Goal: Answer question/provide support: Share knowledge or assist other users

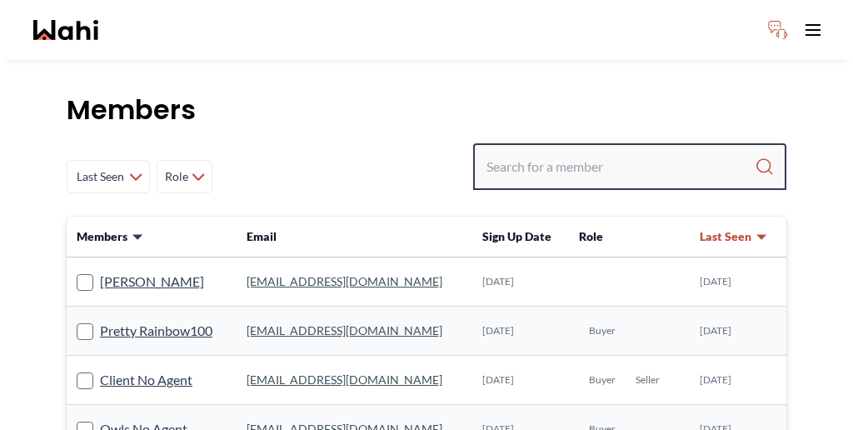
click at [623, 152] on input "Search input" at bounding box center [620, 167] width 268 height 30
paste input "Hakim"
type input "Hakim"
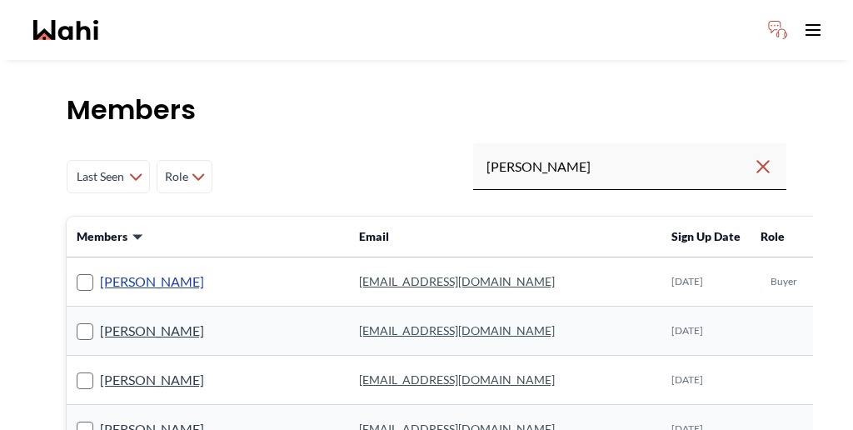
click at [111, 271] on link "Hakim Mohamed" at bounding box center [152, 282] width 104 height 22
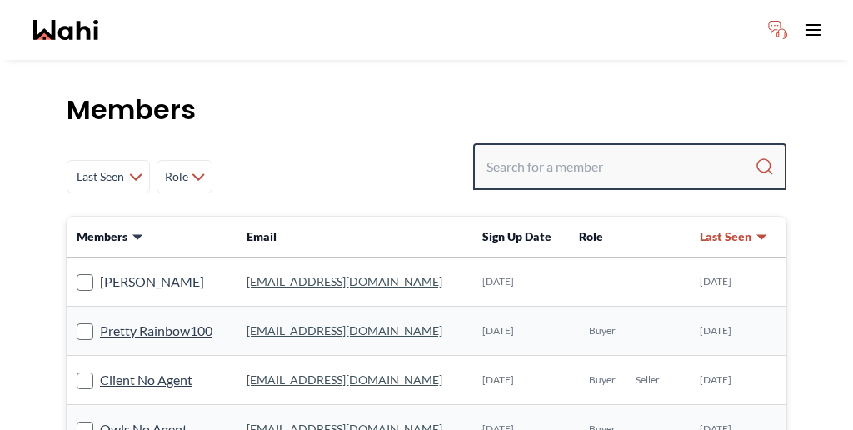
click at [632, 152] on input "Search input" at bounding box center [620, 167] width 268 height 30
type input "faraz azam"
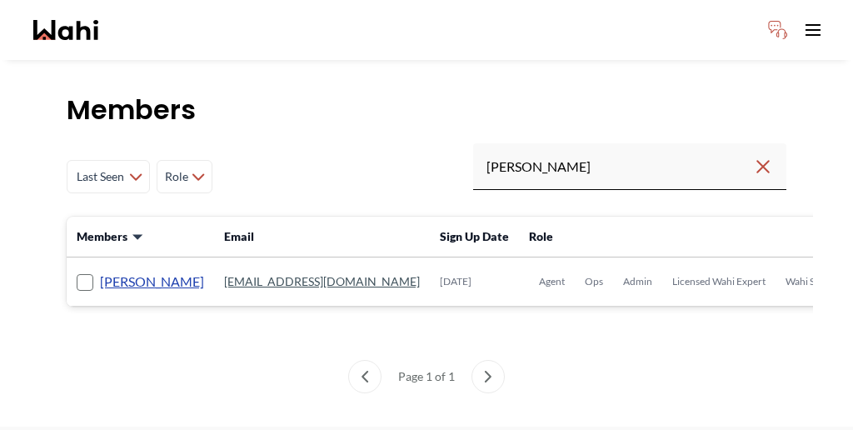
click at [120, 271] on link "Faraz Azam" at bounding box center [152, 282] width 104 height 22
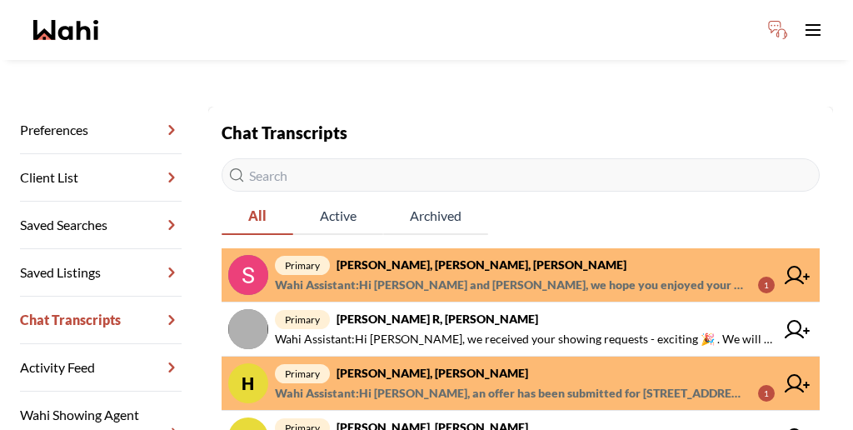
scroll to position [196, 0]
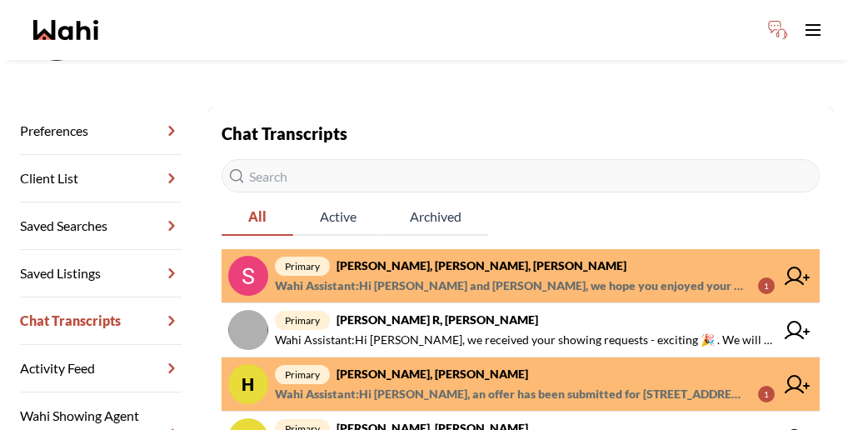
click at [470, 256] on span "primary Sunil Murali, Ana Rodriguez, Faraz" at bounding box center [525, 266] width 500 height 20
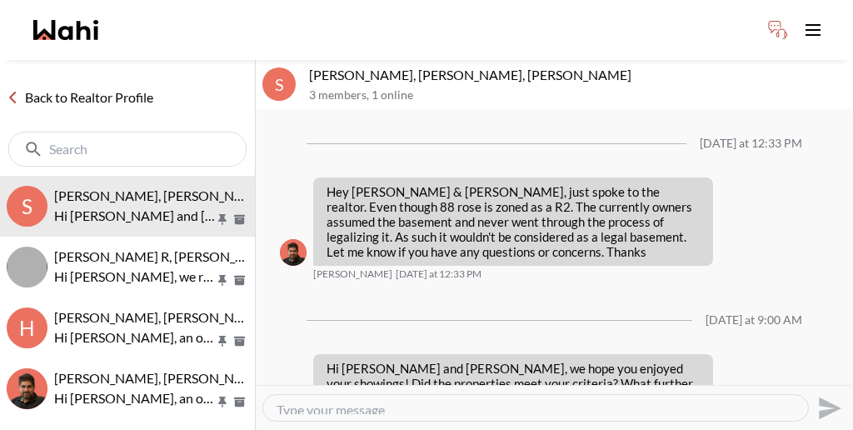
scroll to position [1353, 0]
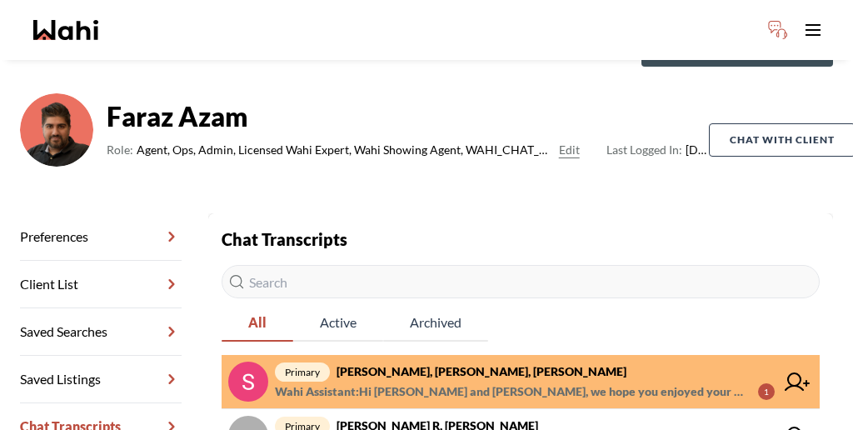
scroll to position [122, 0]
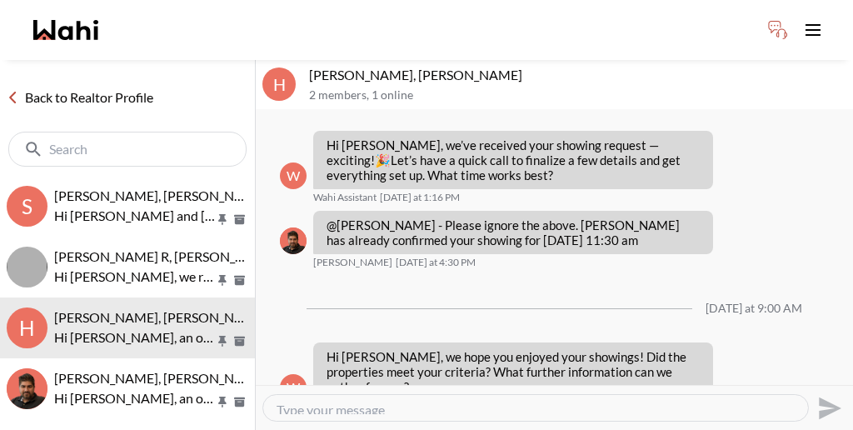
scroll to position [826, 0]
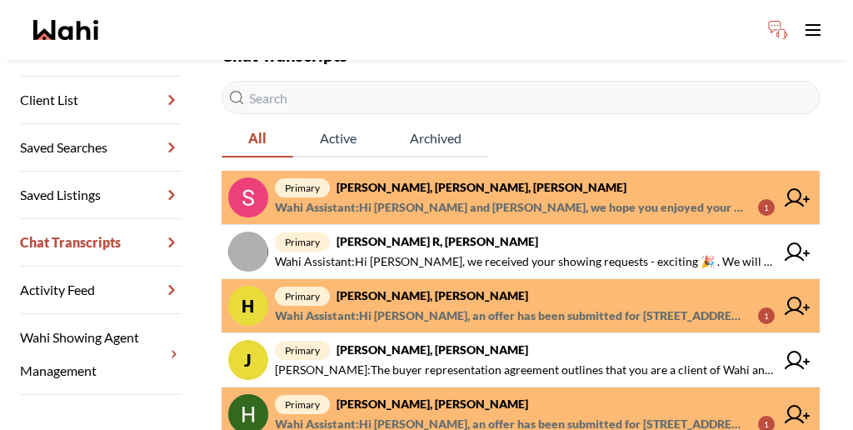
scroll to position [286, 0]
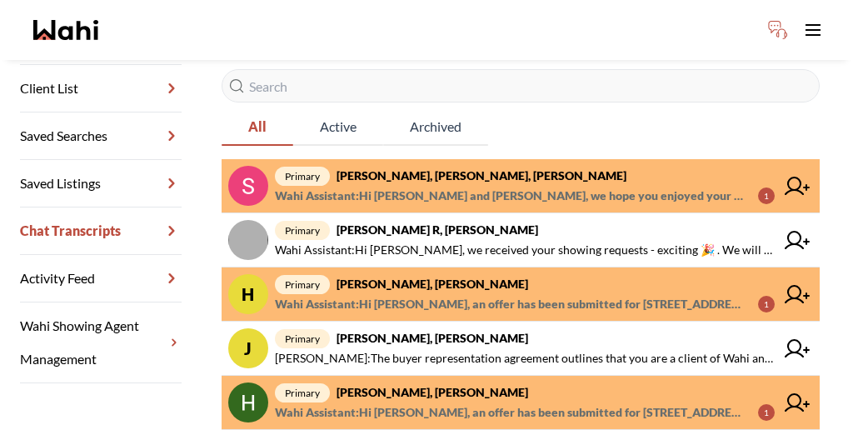
click at [460, 382] on span "primary Heidy Jaeger, Faraz" at bounding box center [525, 392] width 500 height 20
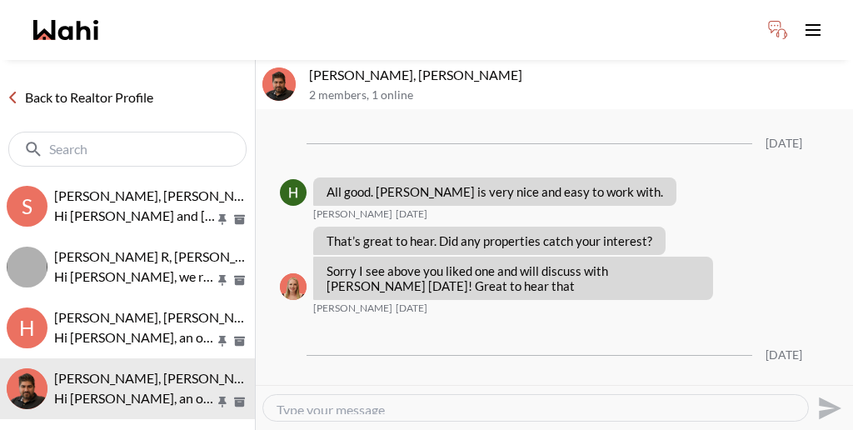
scroll to position [1848, 0]
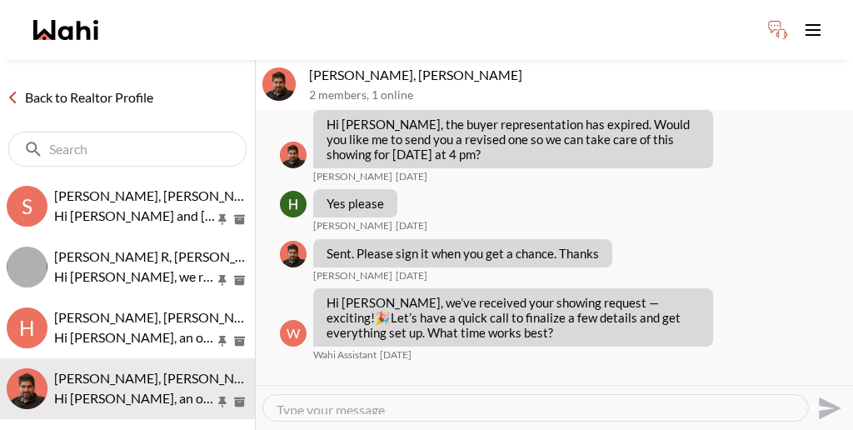
click at [70, 87] on link "Back to Realtor Profile" at bounding box center [80, 98] width 160 height 22
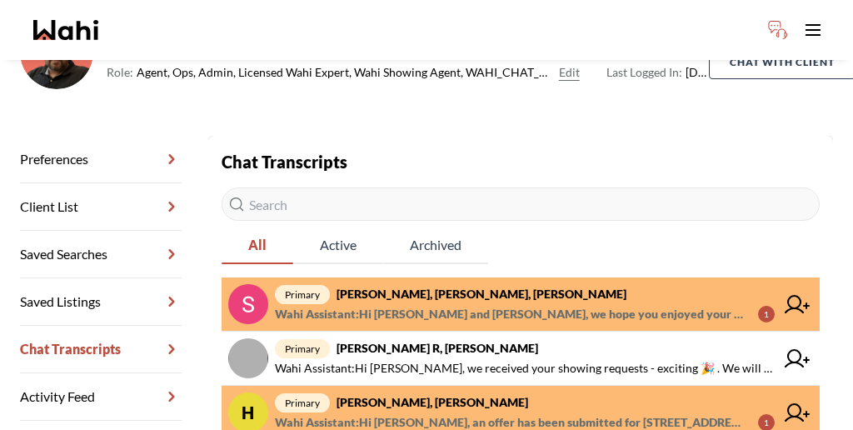
scroll to position [170, 0]
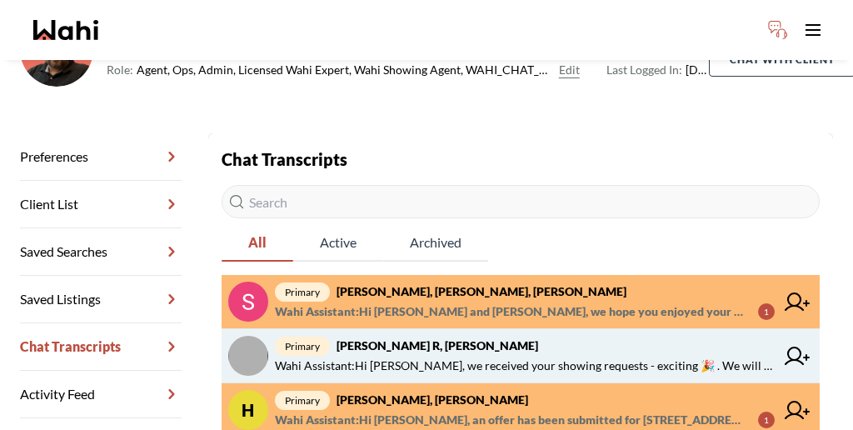
click at [516, 336] on span "primary cris R, Faraz" at bounding box center [525, 346] width 500 height 20
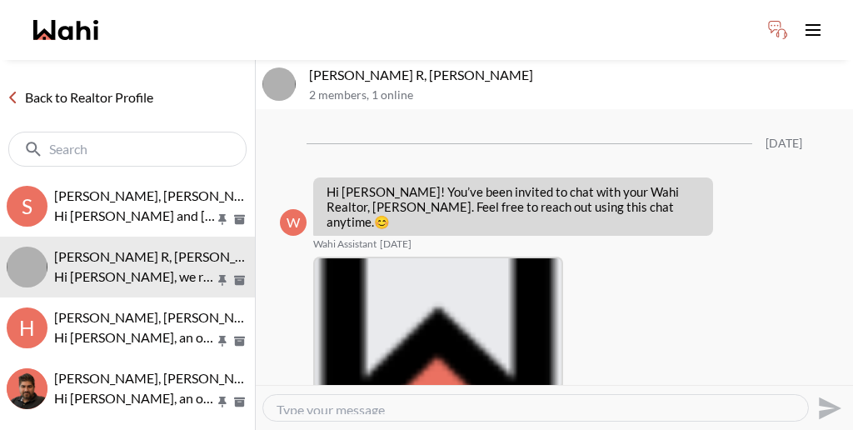
scroll to position [635, 0]
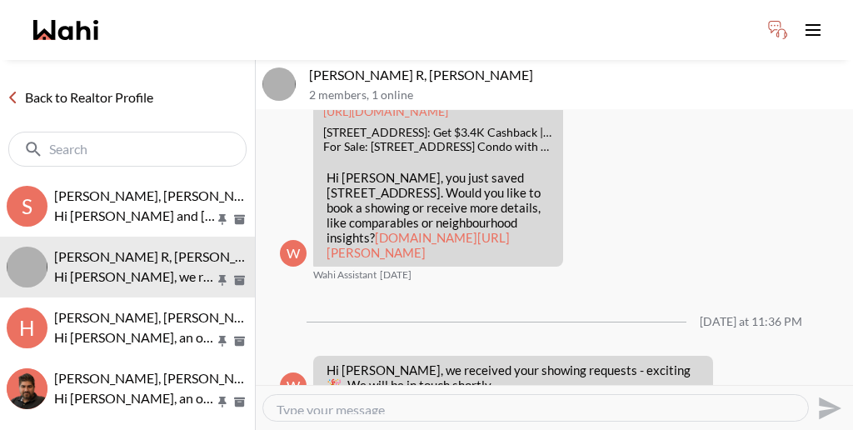
click at [530, 401] on textarea "Type your message" at bounding box center [535, 407] width 518 height 12
click at [536, 401] on textarea "Type your message" at bounding box center [535, 407] width 518 height 12
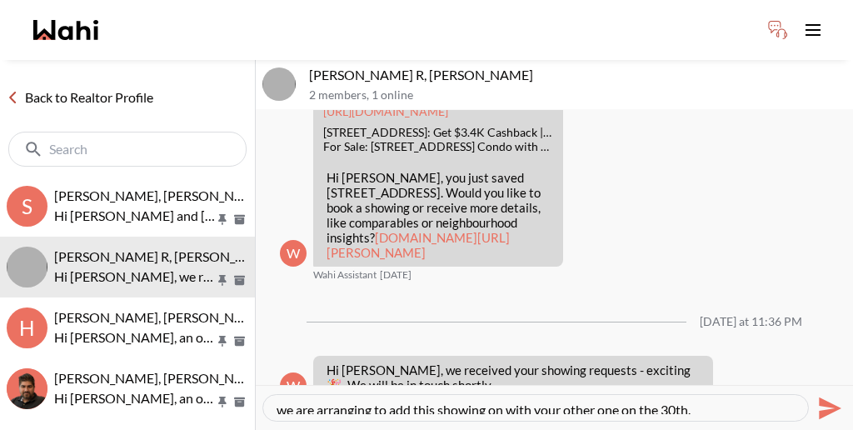
drag, startPoint x: 596, startPoint y: 390, endPoint x: 268, endPoint y: 391, distance: 328.1
click at [268, 395] on div "we are arranging to add this showing on with your other one on the 30th." at bounding box center [535, 408] width 545 height 26
paste textarea "We are scheduling this showing to occur alongside your other appointment on the…"
type textarea "We are scheduling this showing to occur alongside your other appointment on the…"
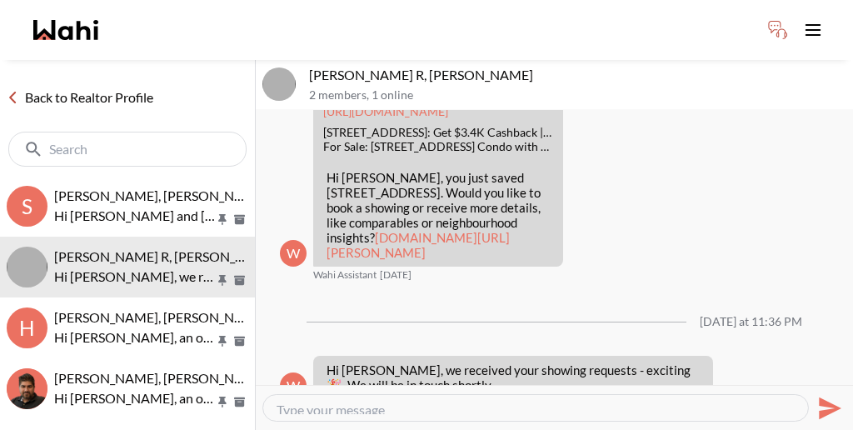
scroll to position [675, 0]
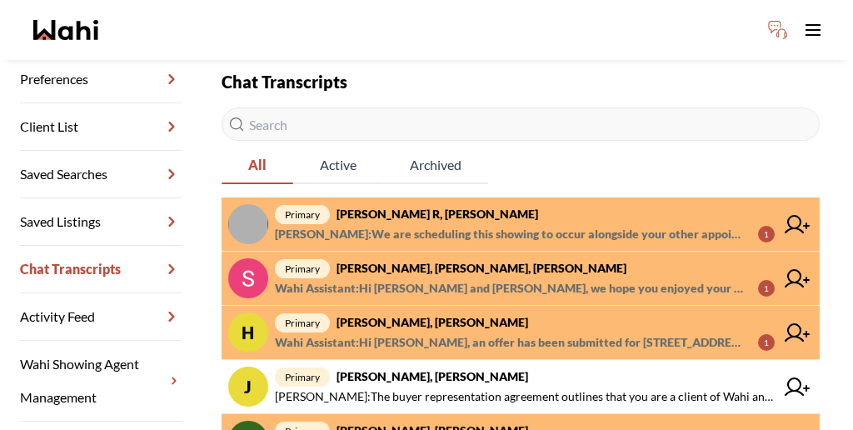
scroll to position [256, 0]
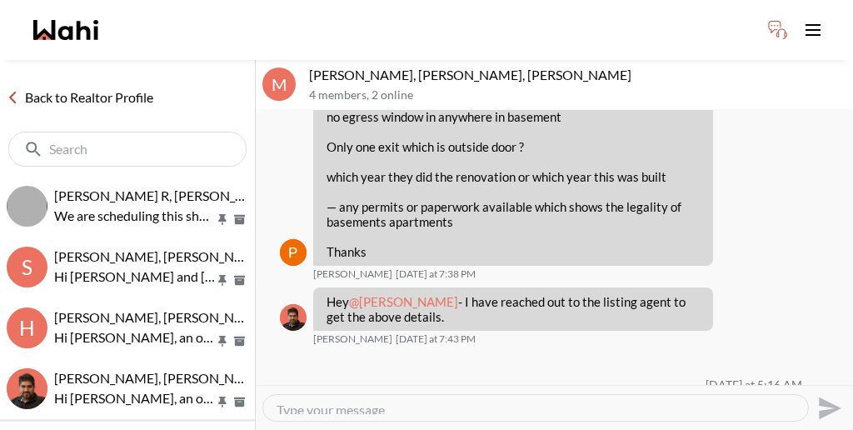
scroll to position [1437, 0]
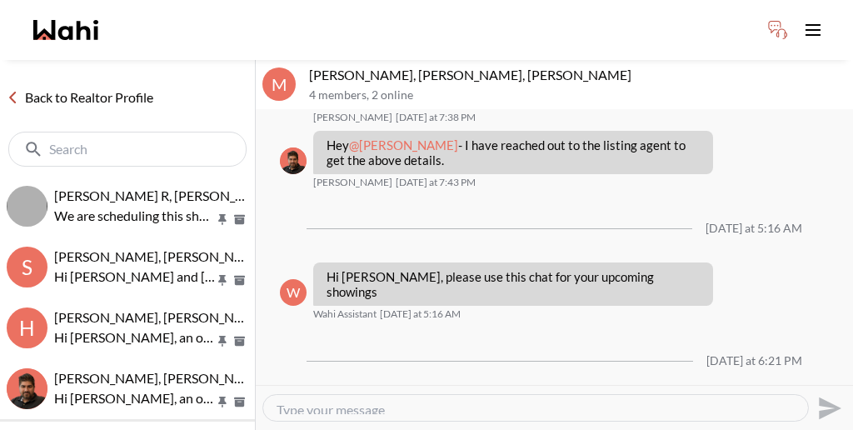
click at [71, 87] on link "Back to Realtor Profile" at bounding box center [80, 98] width 160 height 22
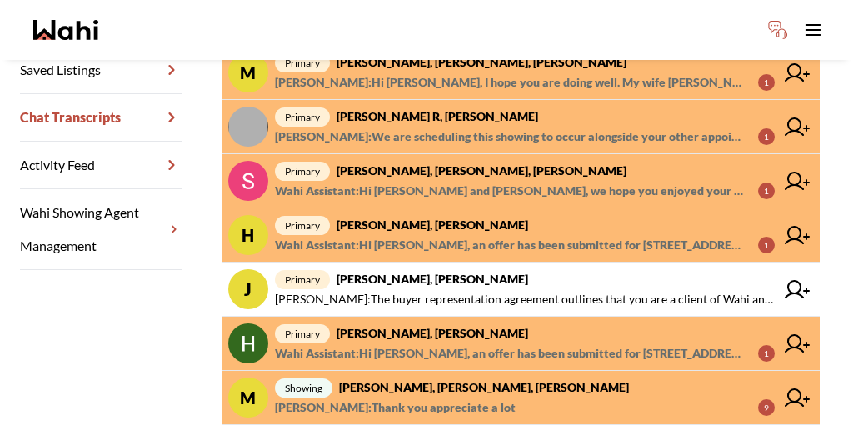
scroll to position [402, 0]
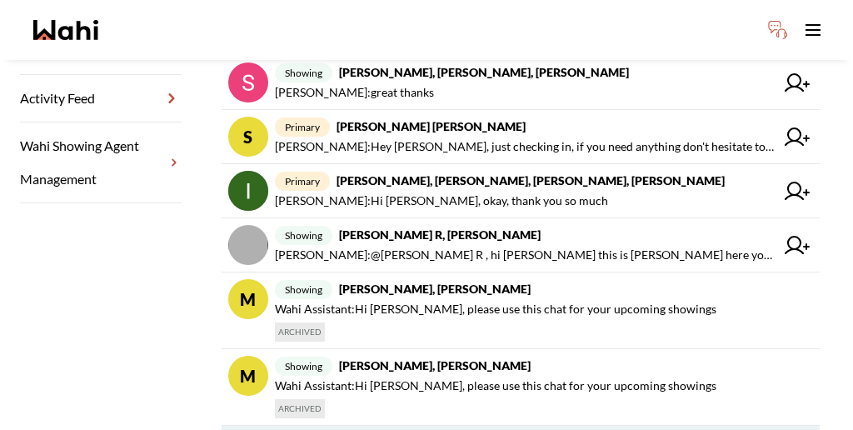
scroll to position [494, 0]
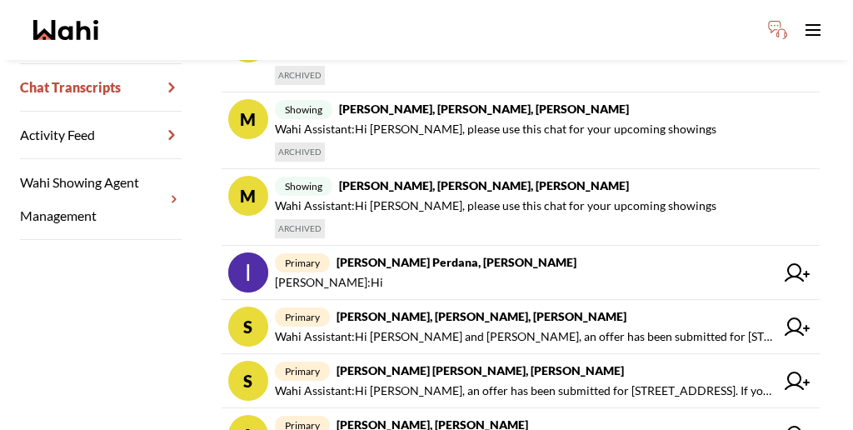
scroll to position [460, 0]
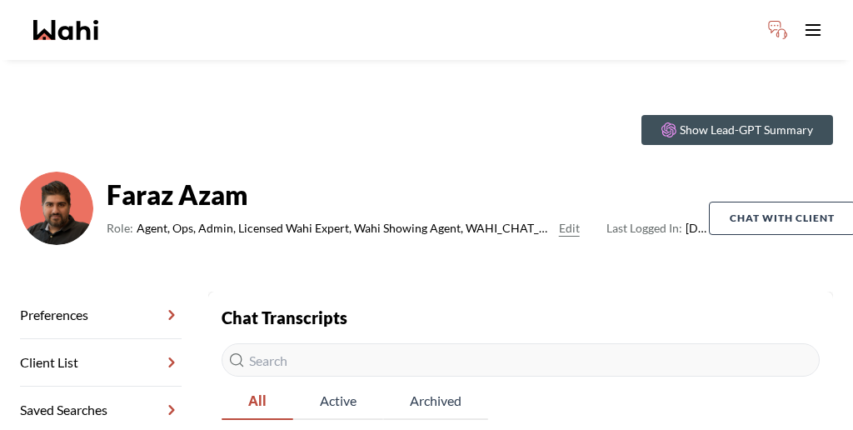
scroll to position [0, 0]
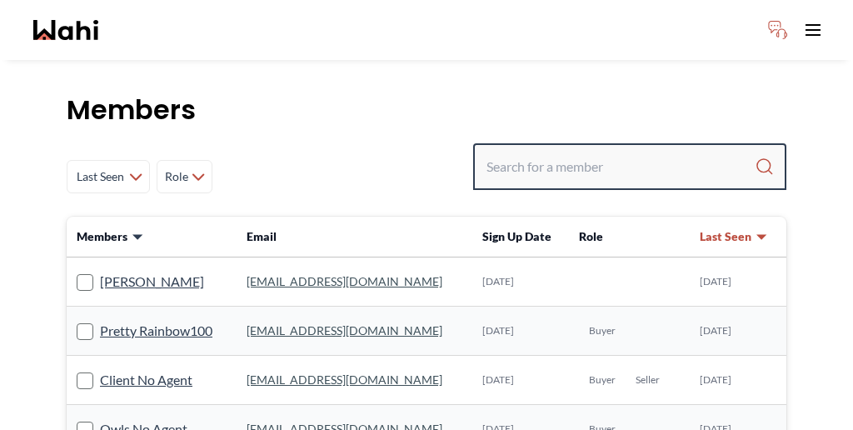
click at [602, 152] on input "Search input" at bounding box center [620, 167] width 268 height 30
type input "barbara funt"
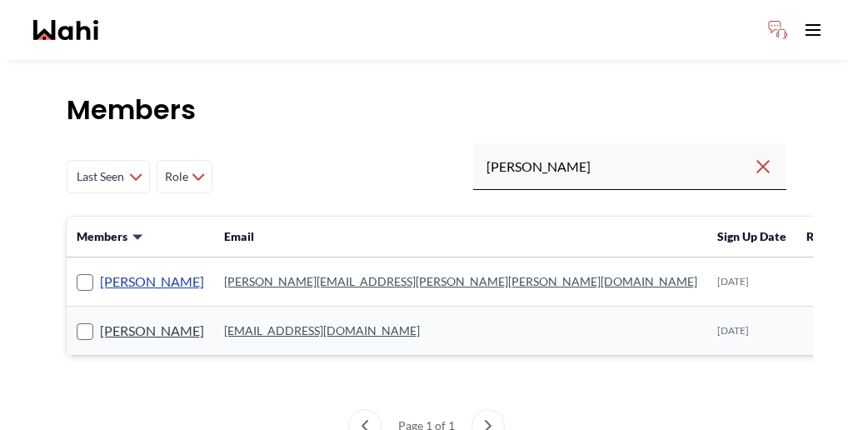
click at [119, 271] on link "Barbara Funt" at bounding box center [152, 282] width 104 height 22
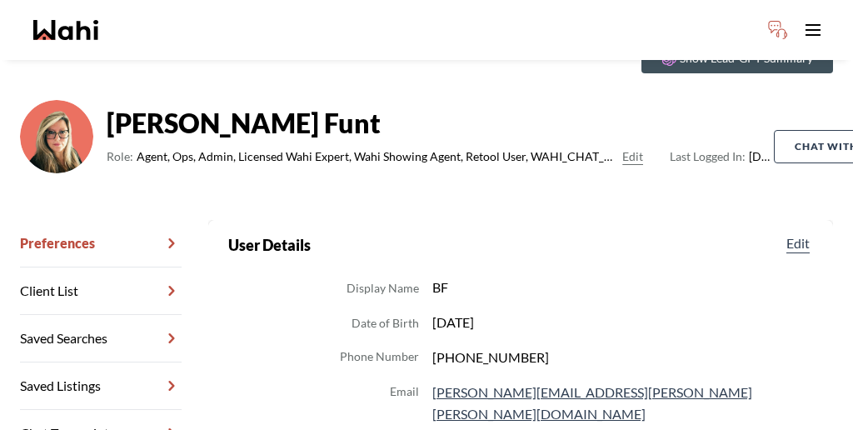
scroll to position [84, 0]
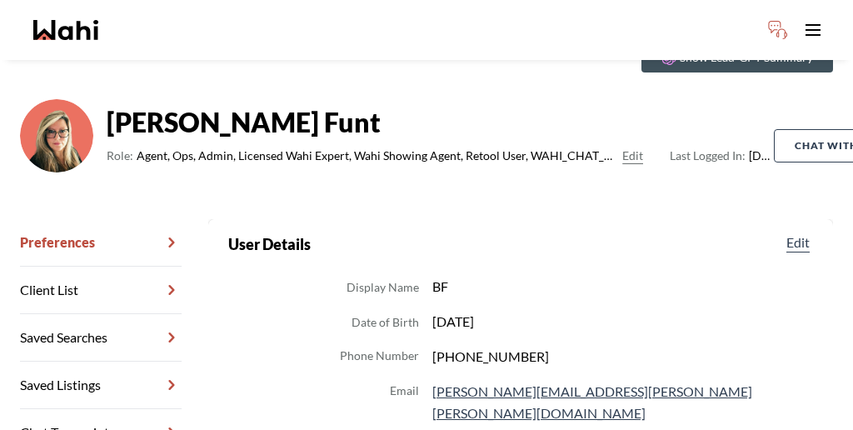
click at [102, 409] on link "Chat Transcripts" at bounding box center [101, 432] width 162 height 47
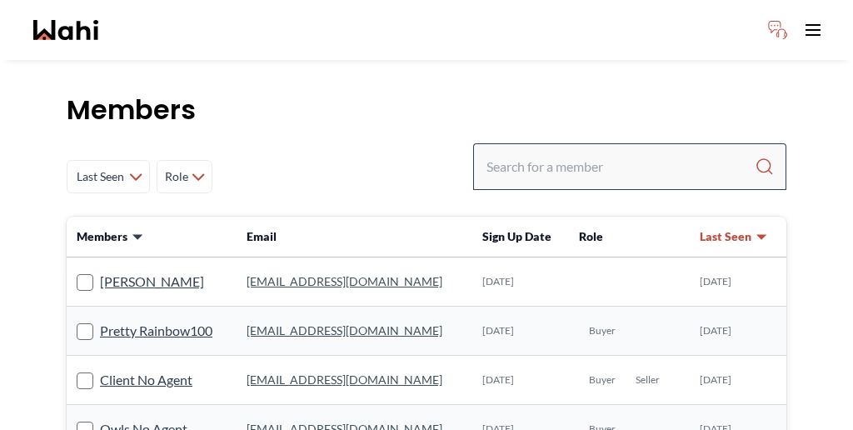
click at [597, 143] on div at bounding box center [629, 166] width 313 height 47
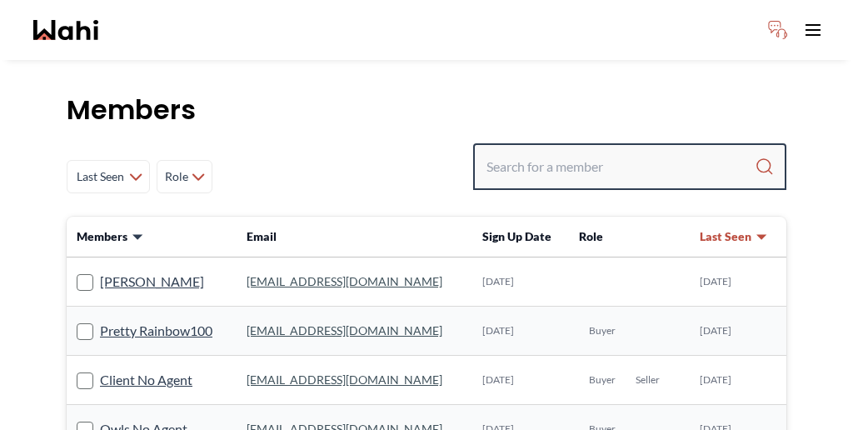
click at [602, 152] on input "Search input" at bounding box center [620, 167] width 268 height 30
type input "michelle ry"
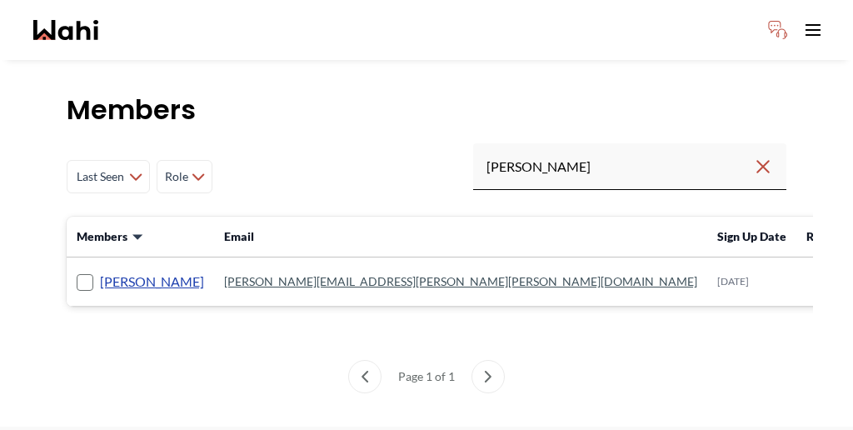
click at [129, 271] on link "[PERSON_NAME]" at bounding box center [152, 282] width 104 height 22
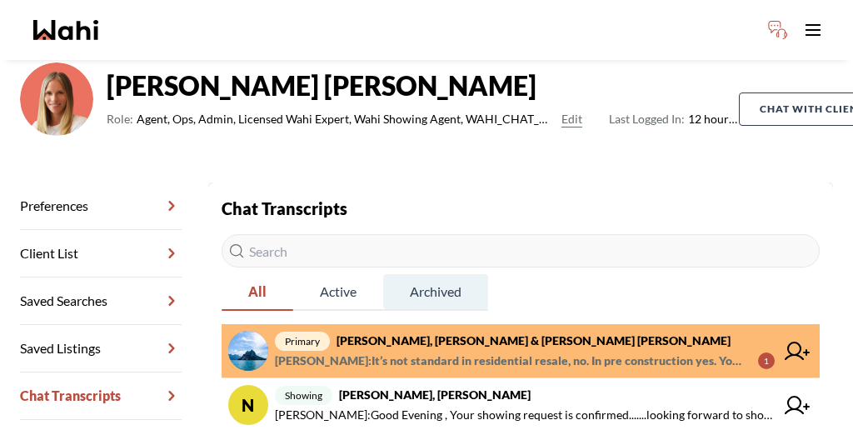
scroll to position [127, 0]
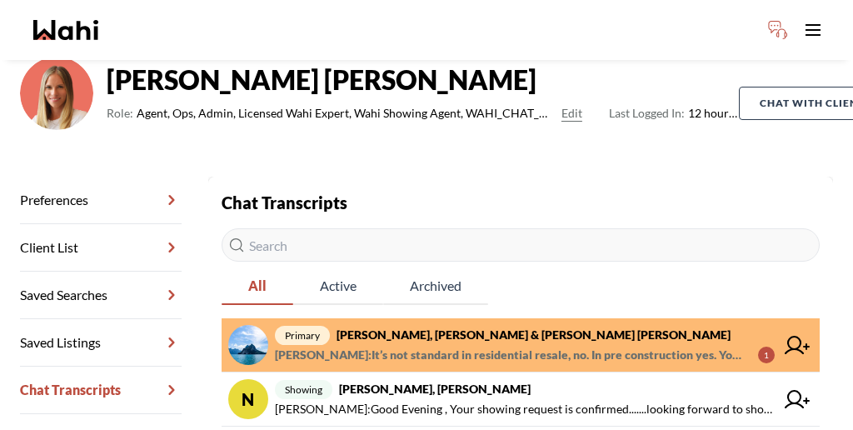
click at [388, 345] on span "Michelle Ryckman : It’s not standard in residential resale, no. In pre construc…" at bounding box center [510, 355] width 470 height 20
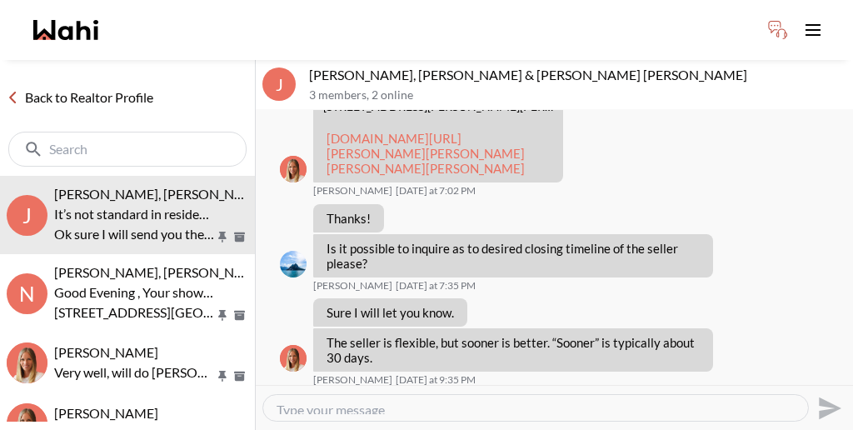
scroll to position [2327, 0]
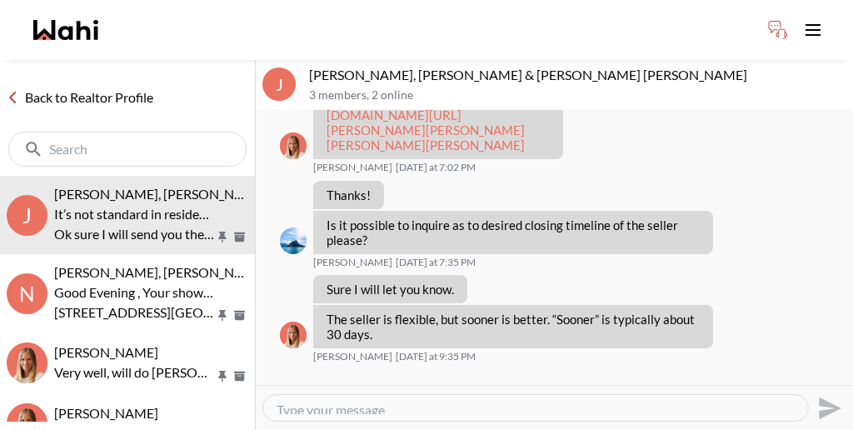
click at [72, 87] on link "Back to Realtor Profile" at bounding box center [80, 98] width 160 height 22
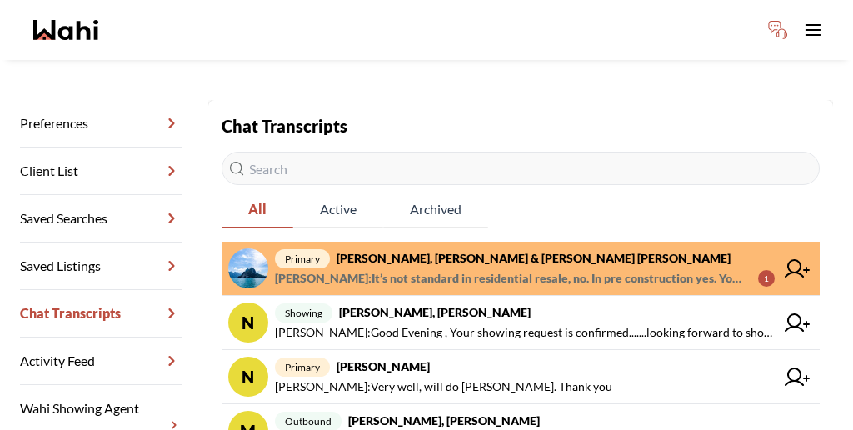
scroll to position [204, 0]
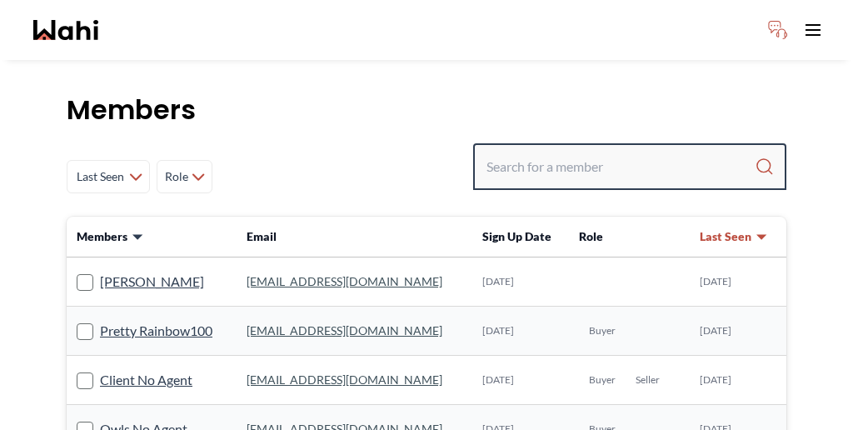
click at [611, 152] on input "Search input" at bounding box center [620, 167] width 268 height 30
type input "behnam"
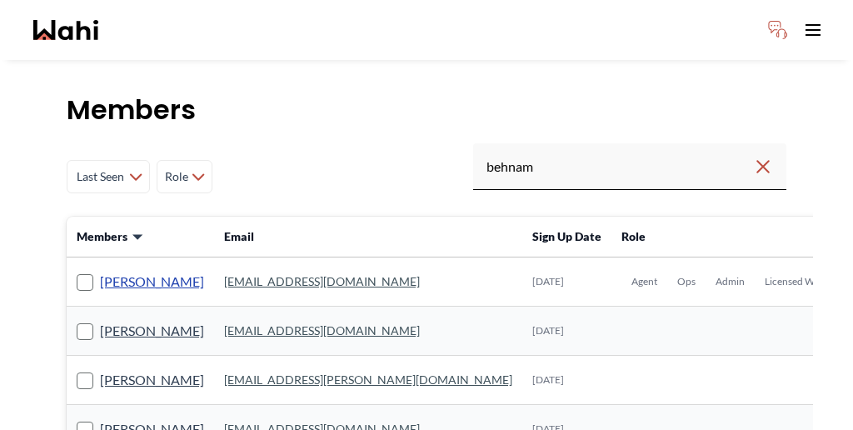
click at [131, 271] on link "[PERSON_NAME]" at bounding box center [152, 282] width 104 height 22
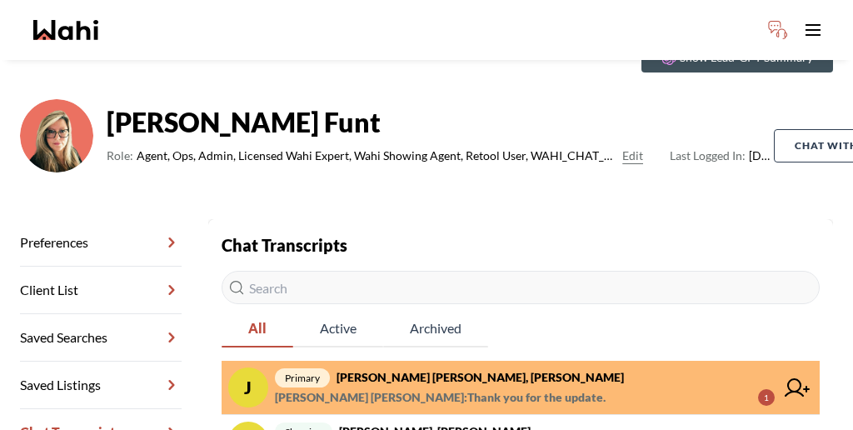
click at [393, 367] on span "primary [PERSON_NAME] [PERSON_NAME], [PERSON_NAME]" at bounding box center [525, 377] width 500 height 20
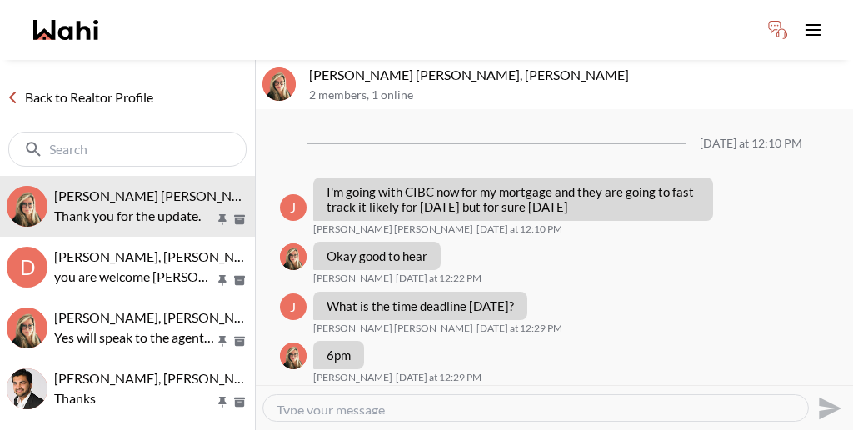
scroll to position [1317, 0]
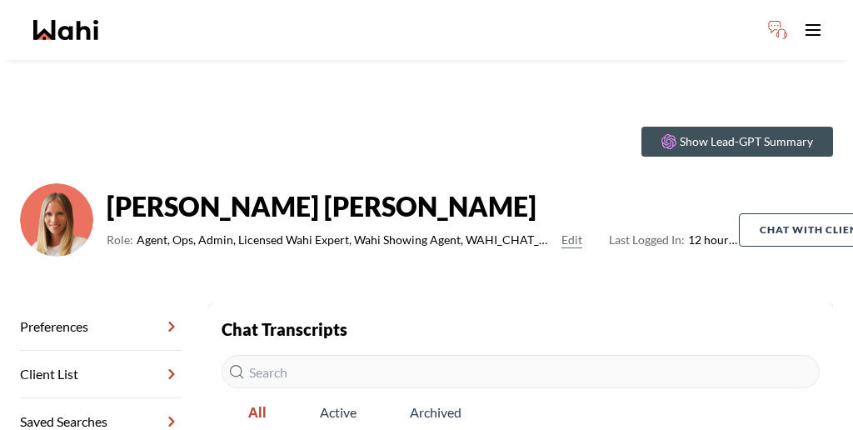
scroll to position [204, 0]
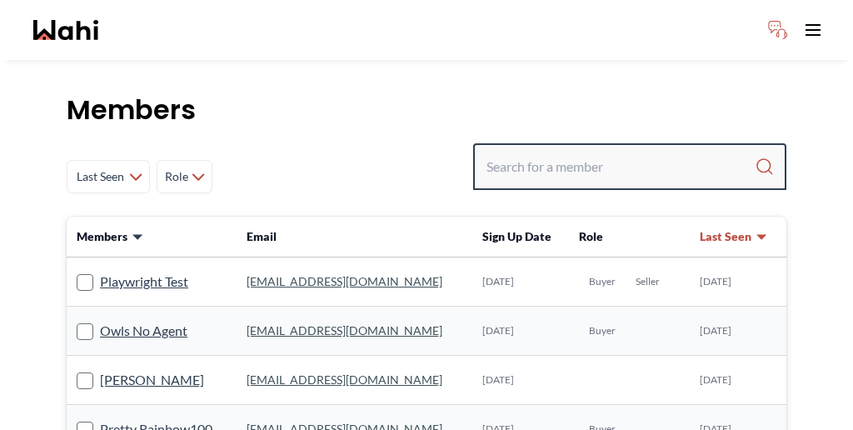
click at [625, 152] on input "Search input" at bounding box center [620, 167] width 268 height 30
paste input "crispha4476@gmail.com"
type input "crispha4476@gmail.com"
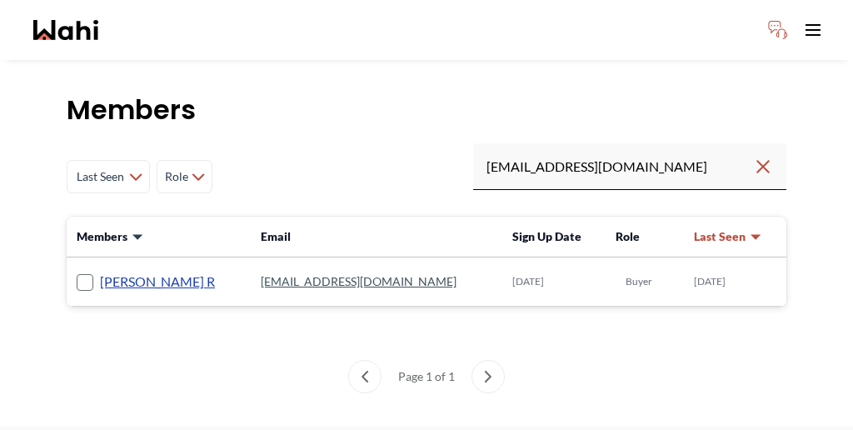
click at [100, 271] on link "cris R" at bounding box center [157, 282] width 115 height 22
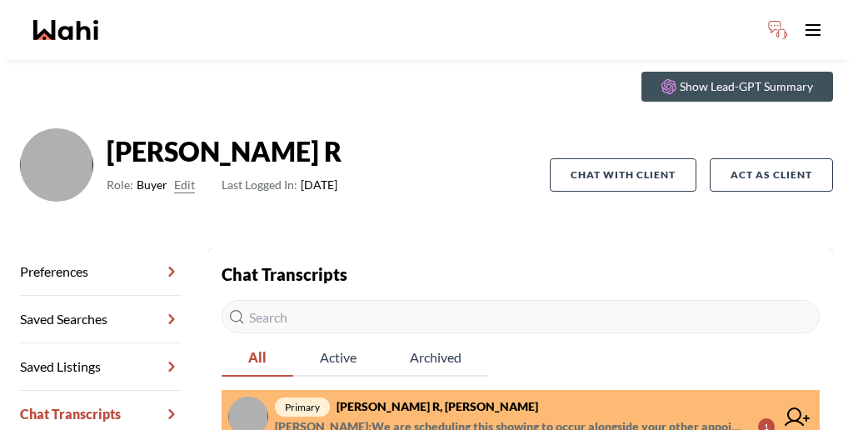
scroll to position [80, 0]
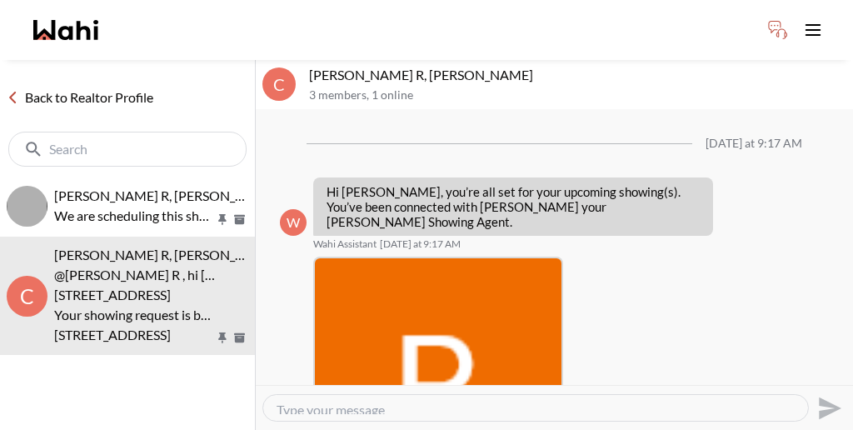
scroll to position [450, 0]
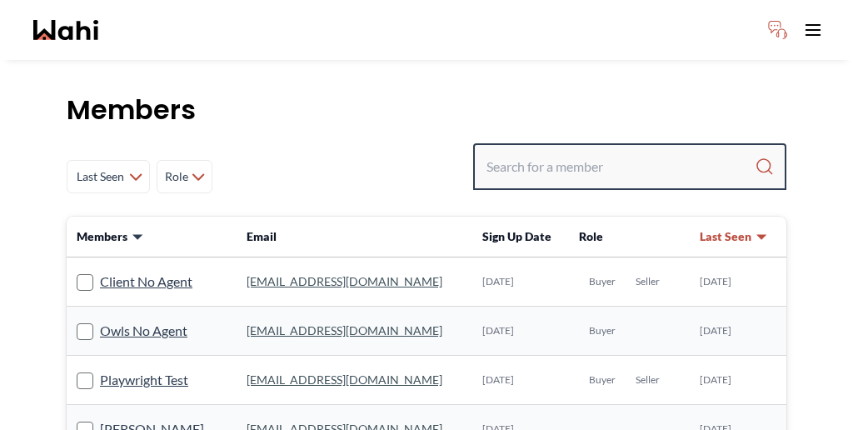
click at [625, 152] on input "Search input" at bounding box center [620, 167] width 268 height 30
type input "d"
type input "sadaat"
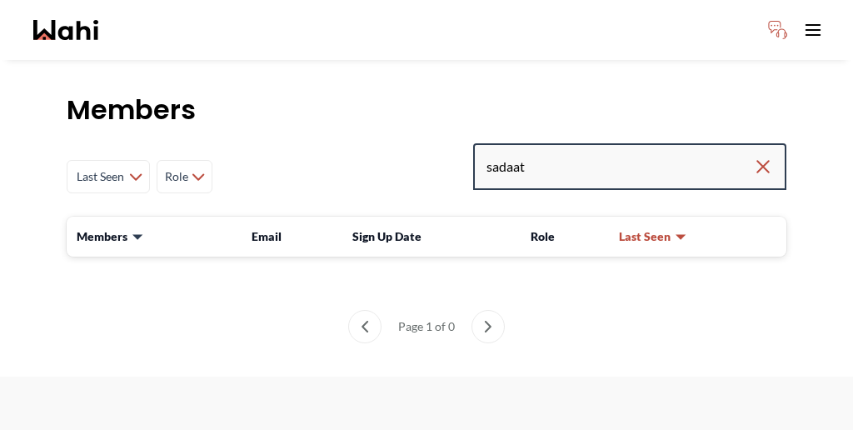
click at [627, 152] on input "sadaat" at bounding box center [619, 167] width 266 height 30
type input "s"
type input "yasrebi"
drag, startPoint x: 647, startPoint y: 126, endPoint x: 546, endPoint y: 117, distance: 101.1
click at [546, 143] on div "Last Seen Less day than [DATE] [DATE] - [DATE] [DATE] - [DATE] [DATE] - [DATE] …" at bounding box center [426, 176] width 719 height 67
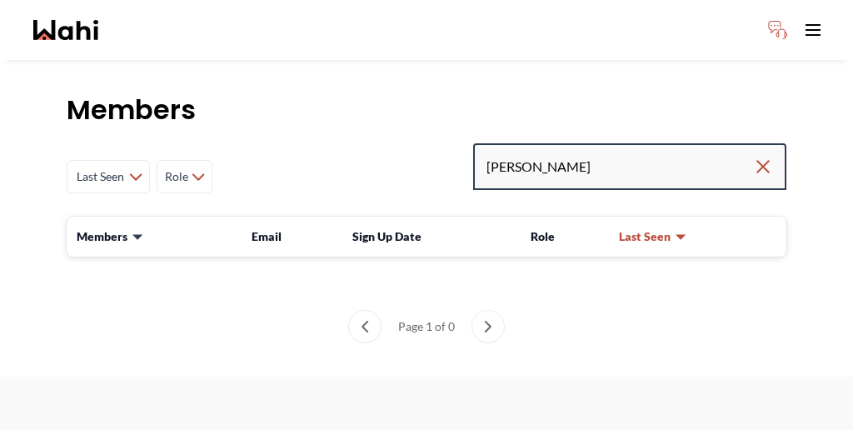
type input "[PERSON_NAME]"
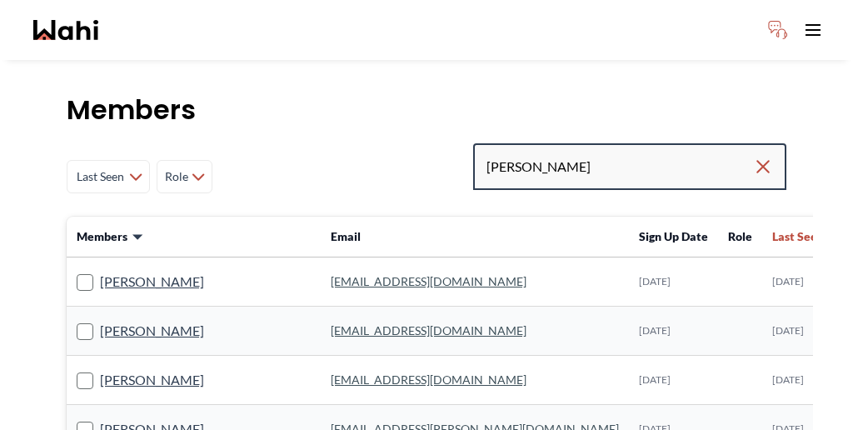
click at [625, 152] on input "[PERSON_NAME]" at bounding box center [619, 167] width 266 height 30
type input "[PERSON_NAME]"
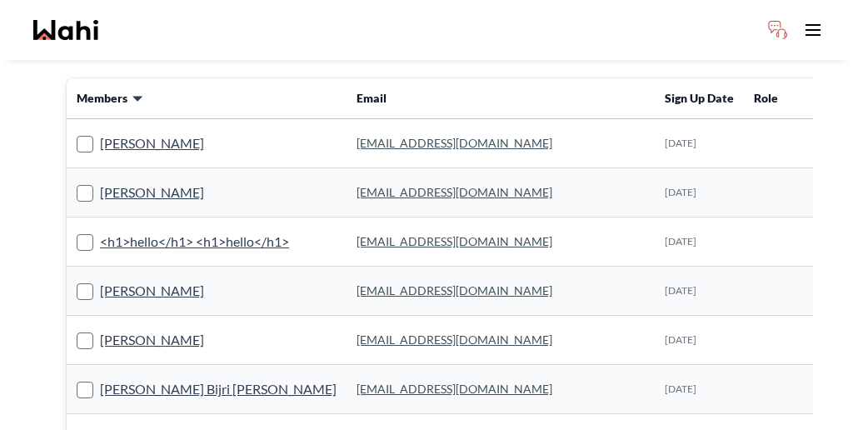
scroll to position [136, 0]
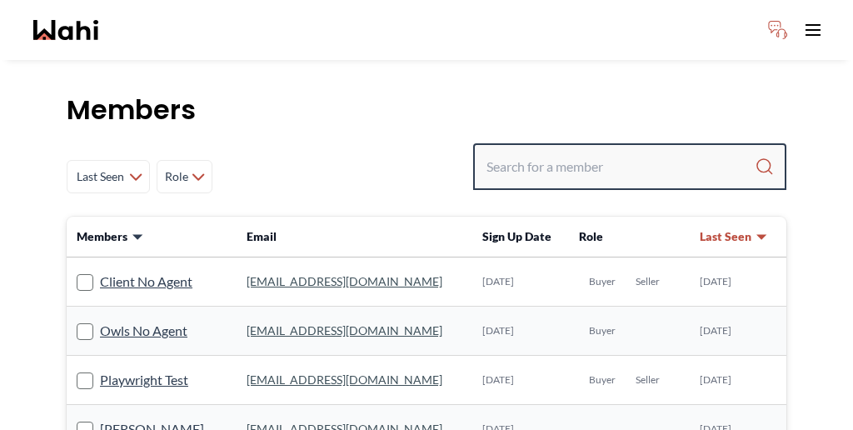
click at [644, 152] on input "Search input" at bounding box center [620, 167] width 268 height 30
type input "[PERSON_NAME]"
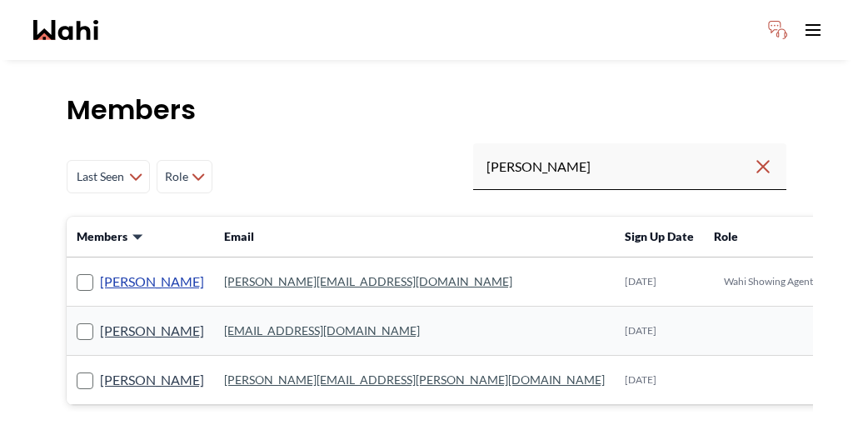
click at [122, 271] on link "[PERSON_NAME]" at bounding box center [152, 282] width 104 height 22
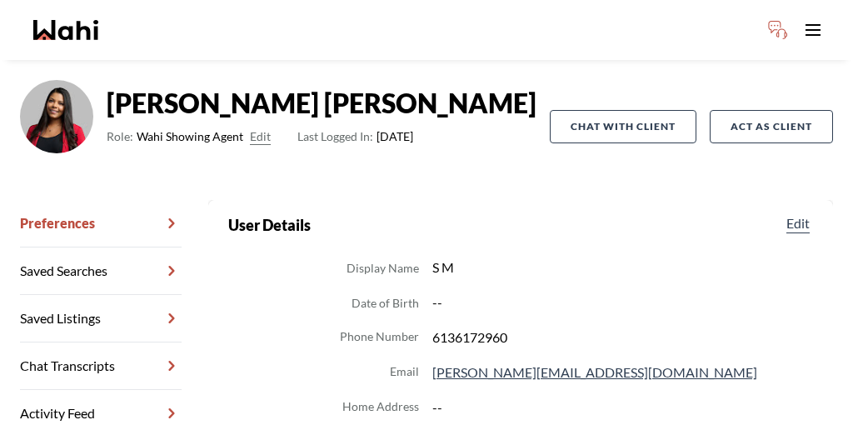
scroll to position [132, 0]
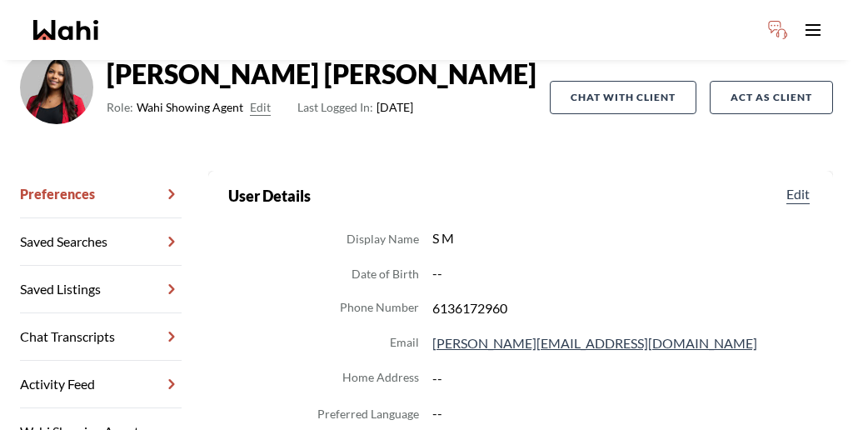
click at [92, 313] on link "Chat Transcripts" at bounding box center [101, 336] width 162 height 47
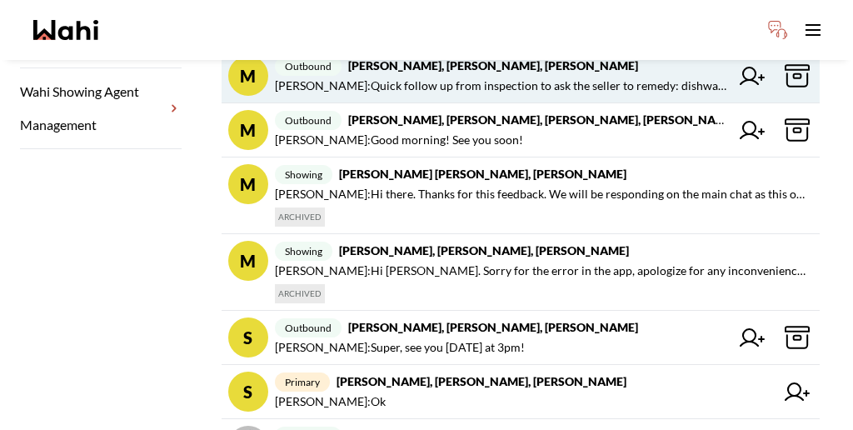
scroll to position [475, 0]
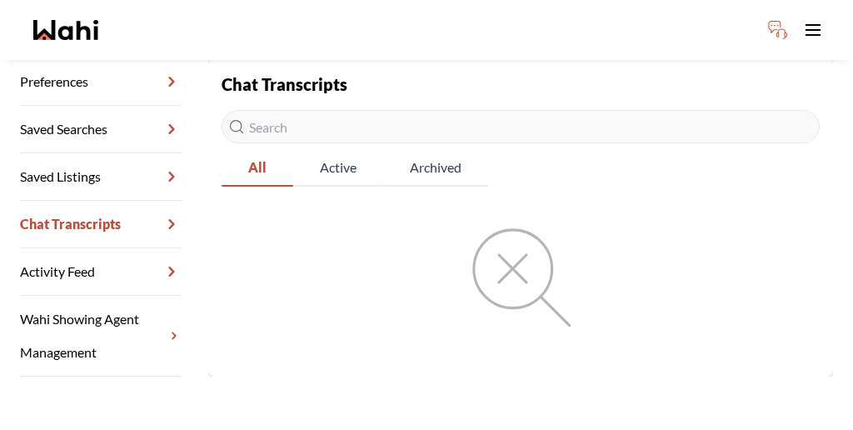
scroll to position [80, 0]
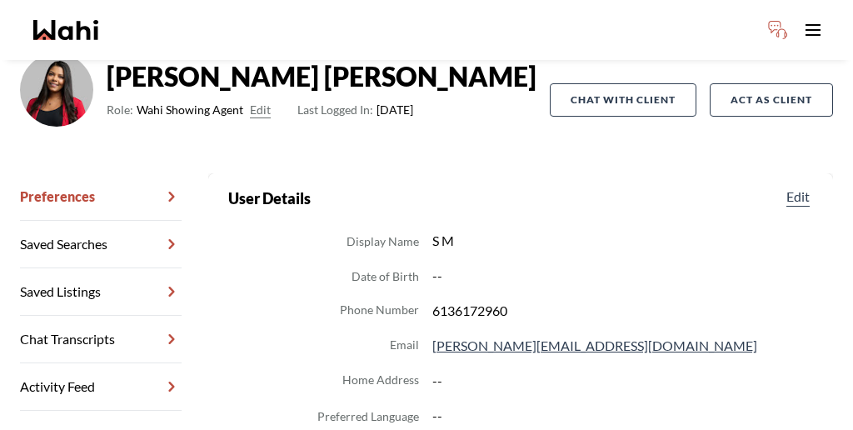
scroll to position [127, 0]
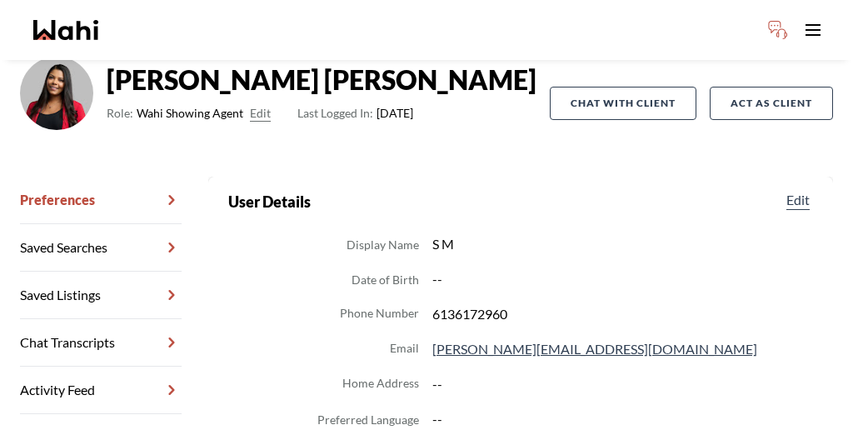
click at [107, 319] on link "Chat Transcripts" at bounding box center [101, 342] width 162 height 47
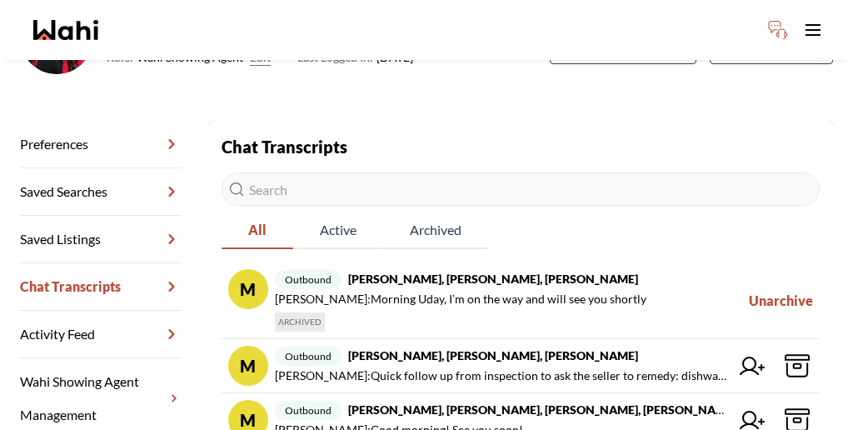
scroll to position [187, 0]
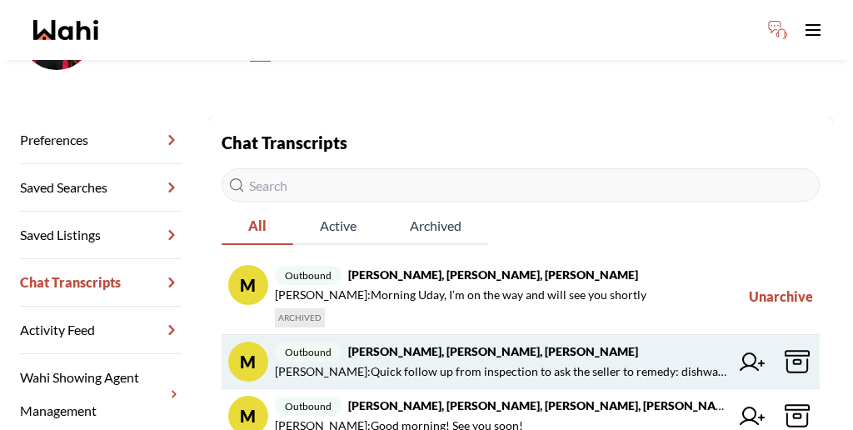
click at [784, 349] on icon at bounding box center [796, 361] width 25 height 25
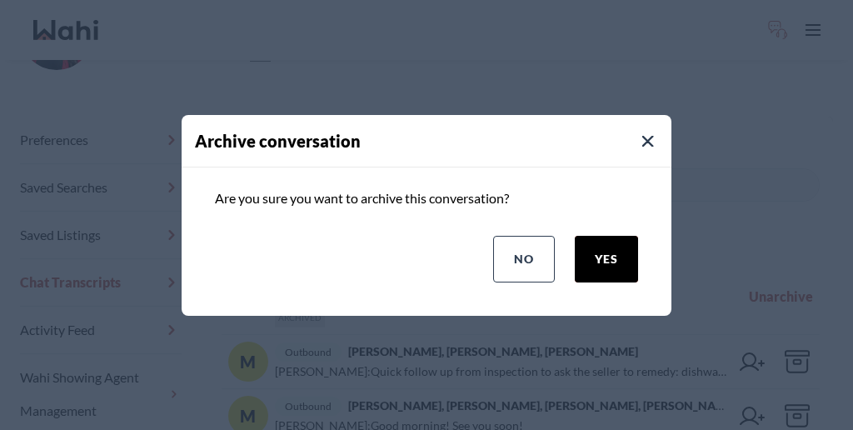
click at [635, 236] on button "yes" at bounding box center [606, 259] width 63 height 47
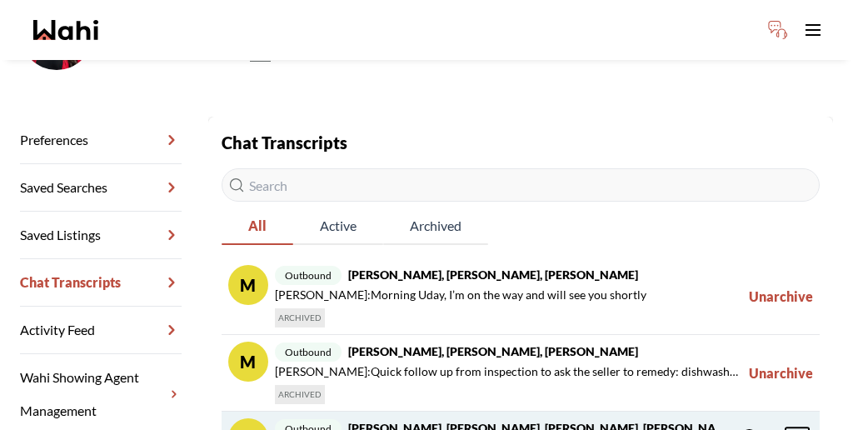
click at [794, 429] on icon at bounding box center [797, 438] width 7 height 4
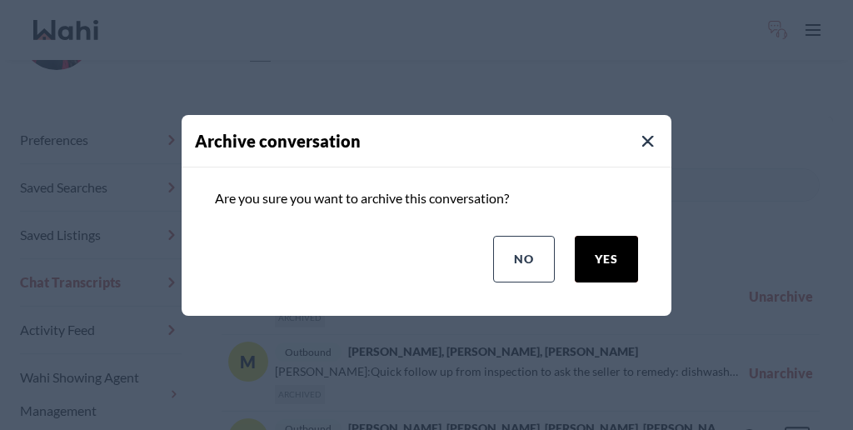
click at [630, 241] on button "yes" at bounding box center [606, 259] width 63 height 47
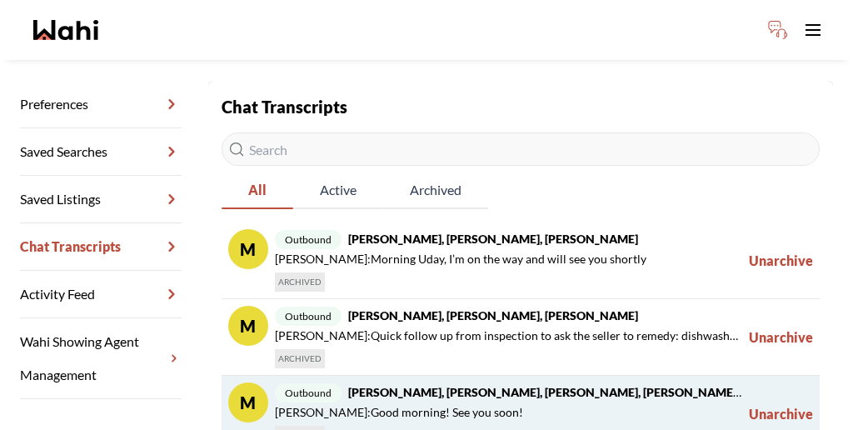
scroll to position [241, 0]
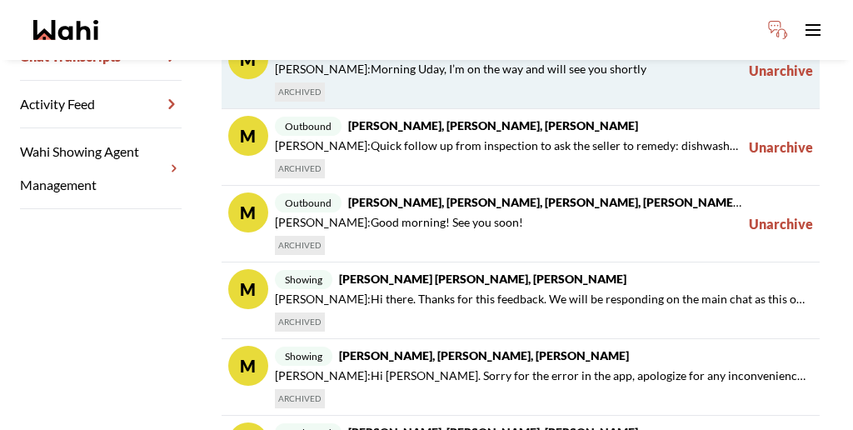
scroll to position [425, 0]
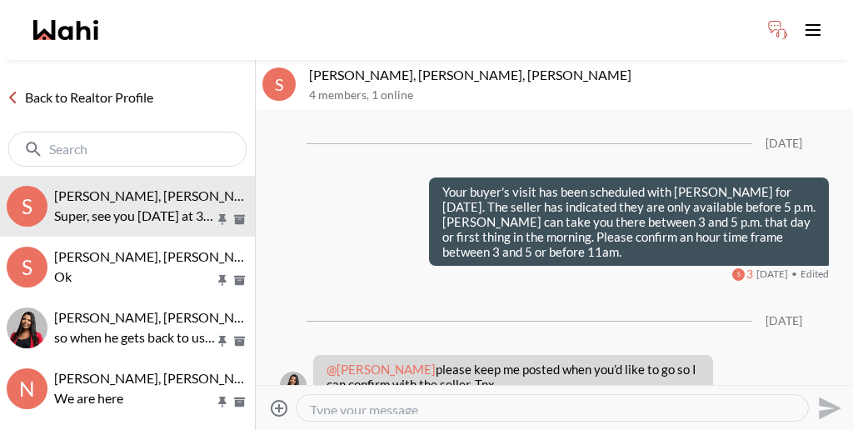
scroll to position [26, 0]
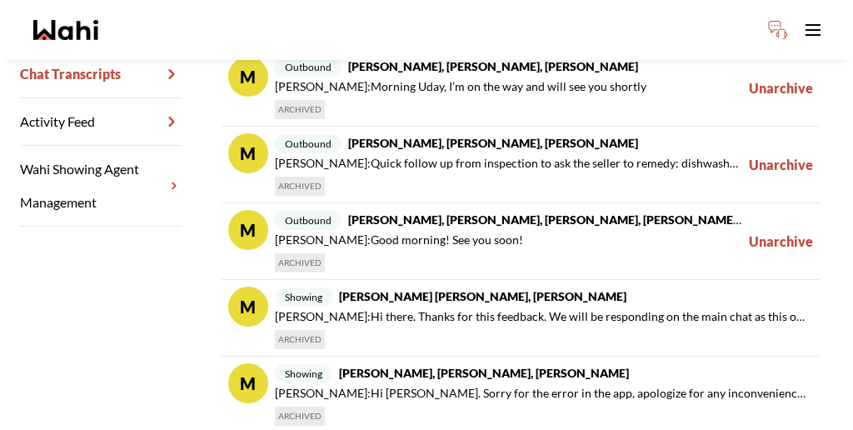
scroll to position [396, 0]
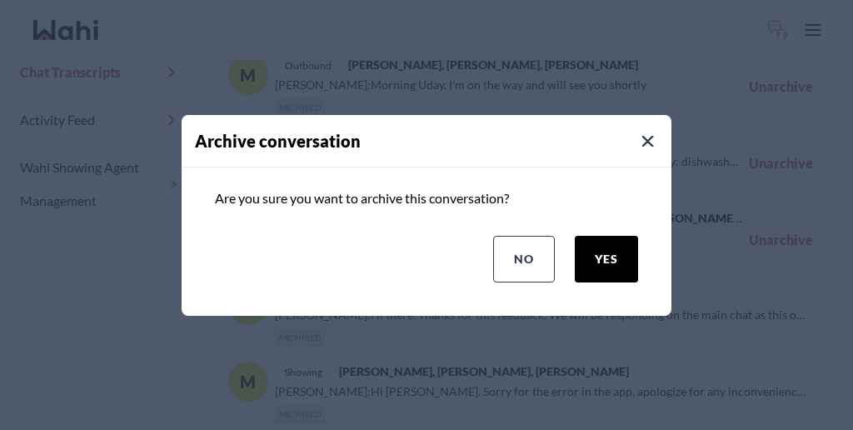
click at [621, 237] on button "yes" at bounding box center [606, 259] width 63 height 47
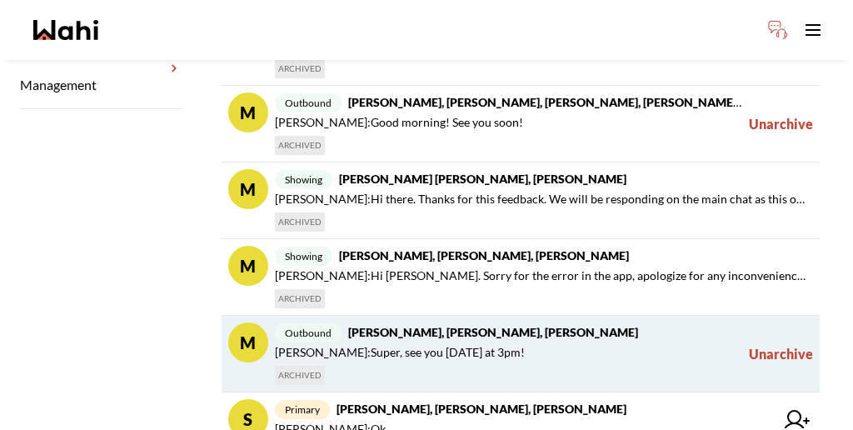
scroll to position [527, 0]
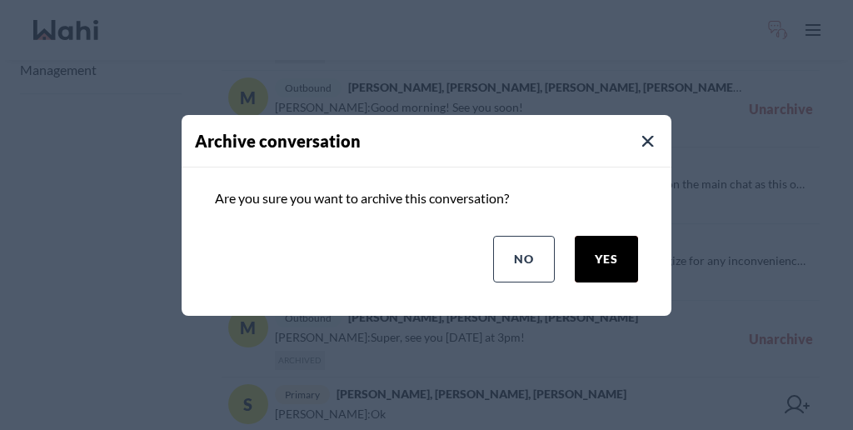
click at [638, 236] on button "yes" at bounding box center [606, 259] width 63 height 47
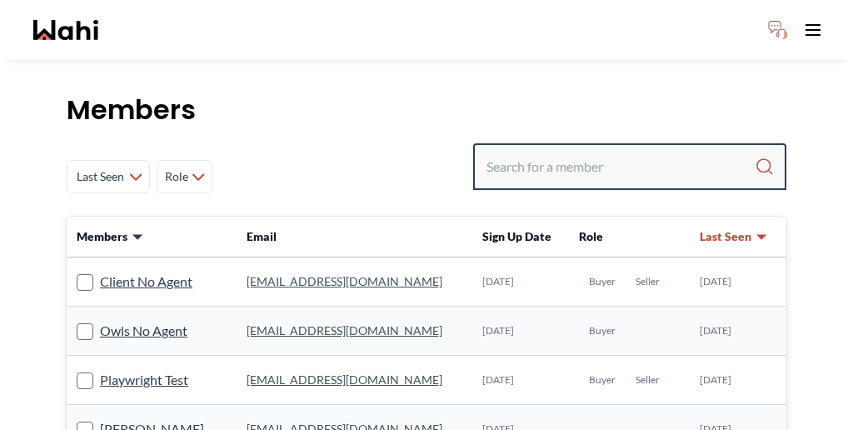
click at [611, 152] on input "Search input" at bounding box center [620, 167] width 268 height 30
type input "[PERSON_NAME]"
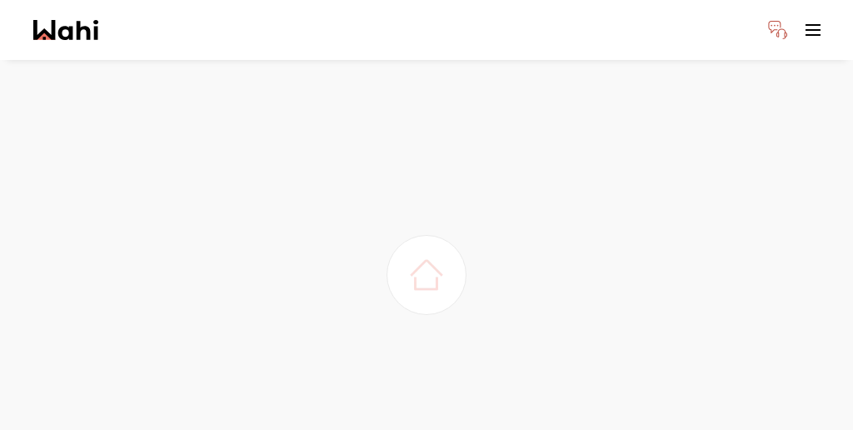
click at [460, 235] on div at bounding box center [426, 275] width 853 height 430
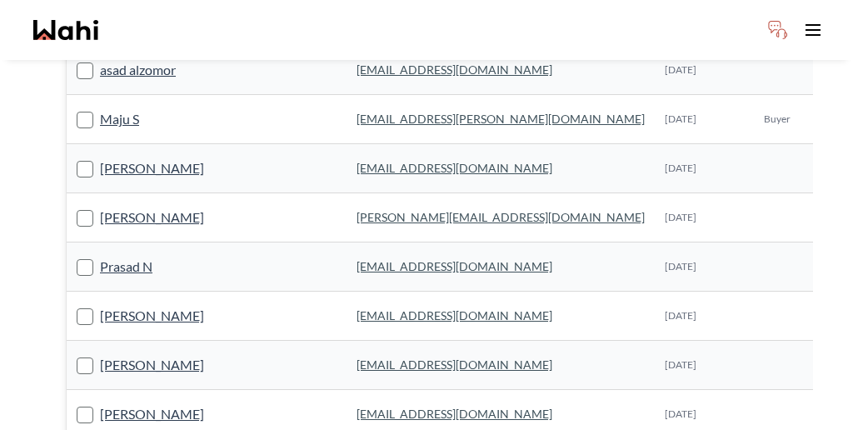
scroll to position [1053, 0]
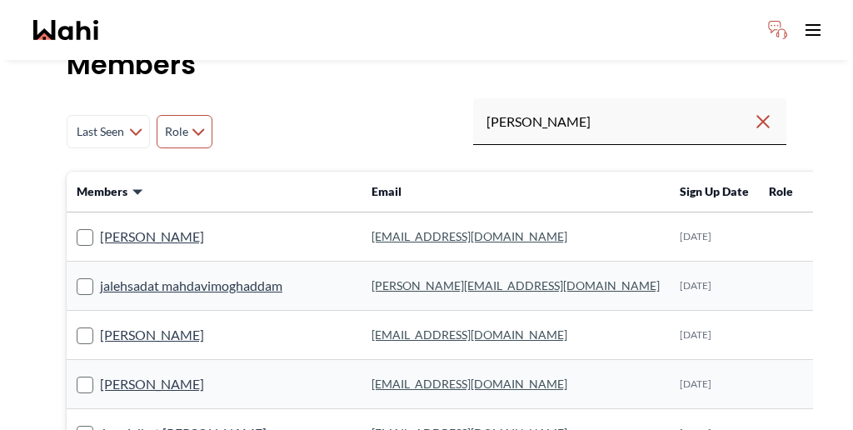
click at [157, 115] on button "Role" at bounding box center [185, 131] width 56 height 33
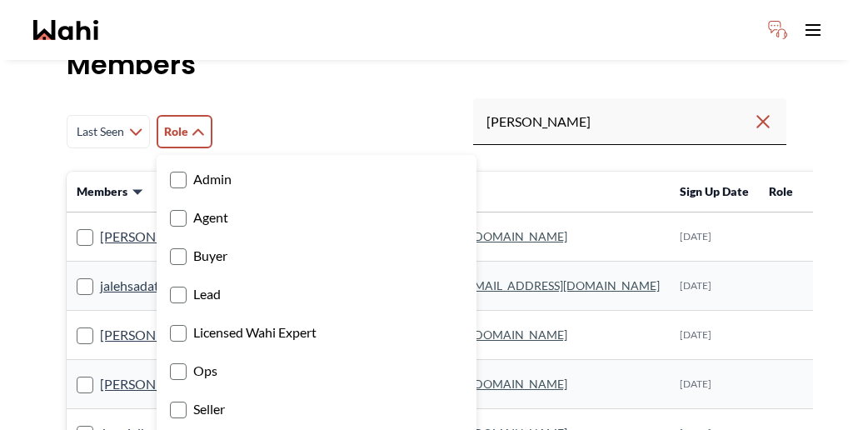
click at [179, 245] on label "Buyer" at bounding box center [316, 256] width 293 height 22
click at [170, 245] on input "Buyer" at bounding box center [170, 250] width 0 height 11
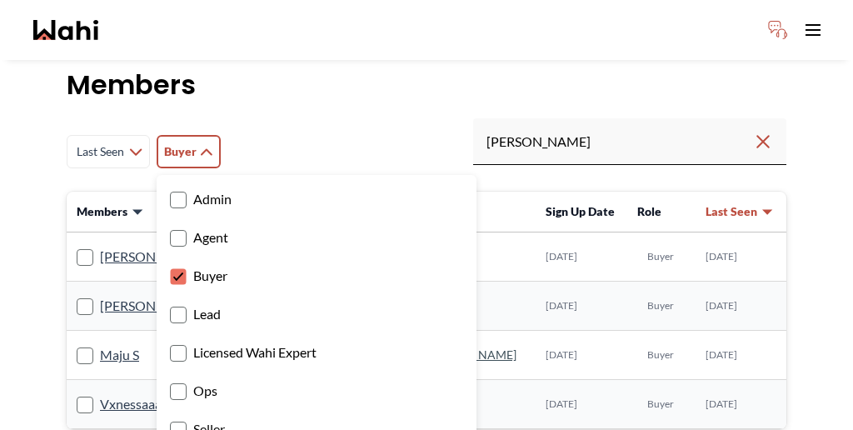
scroll to position [13, 0]
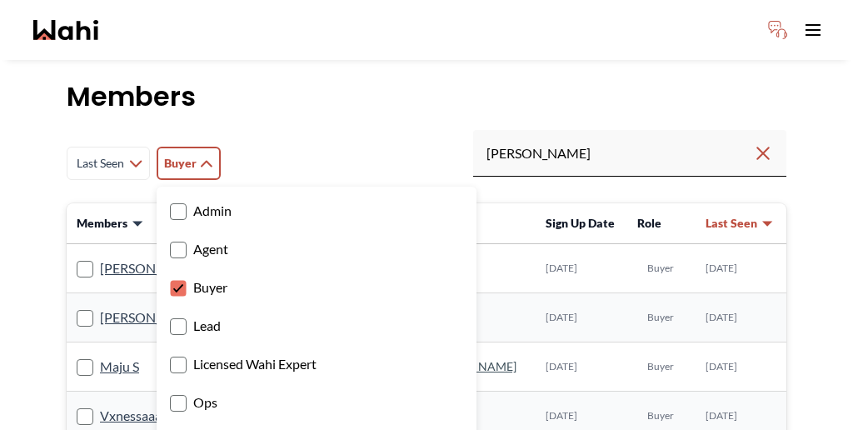
click at [269, 130] on div "Last Seen Less day than [DATE] [DATE] - [DATE] [DATE] - [DATE] [DATE] - [DATE] …" at bounding box center [426, 163] width 719 height 67
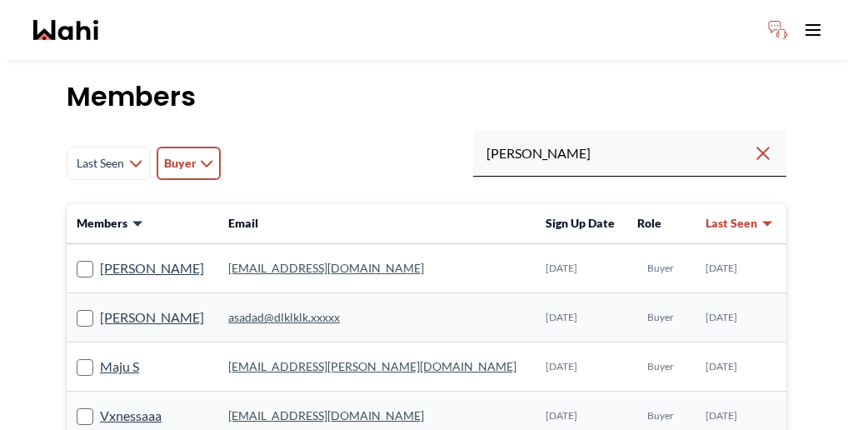
click at [200, 160] on icon at bounding box center [206, 163] width 13 height 7
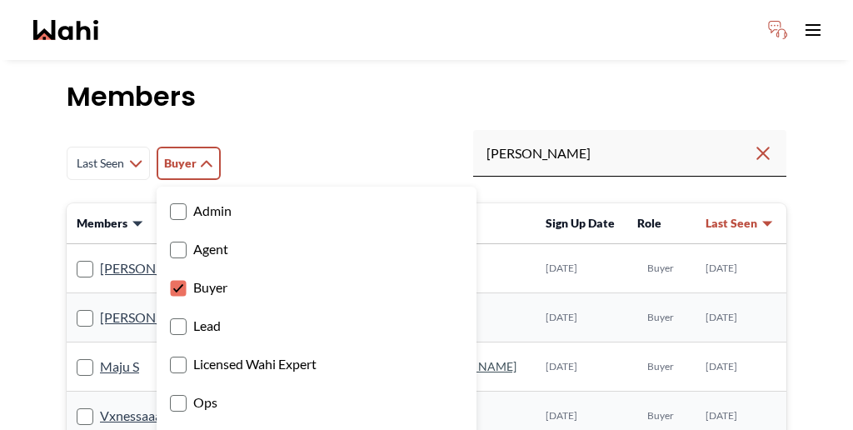
click at [171, 281] on rect at bounding box center [179, 289] width 16 height 16
click at [170, 276] on input "Buyer" at bounding box center [170, 281] width 0 height 11
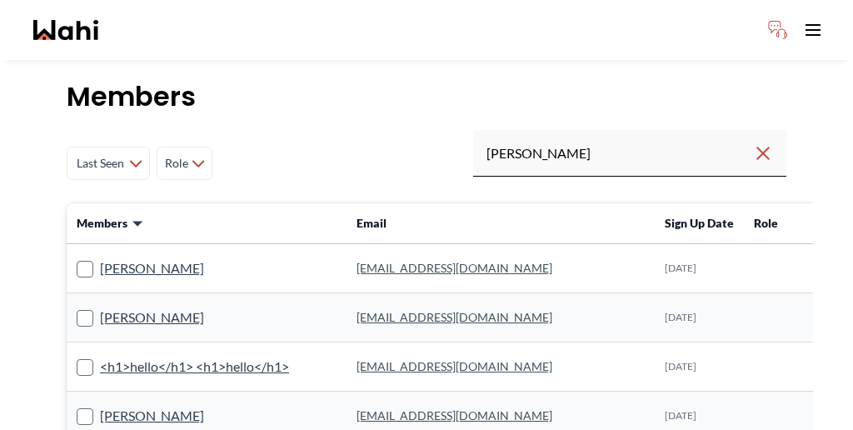
click at [319, 130] on div "Last Seen Less day than [DATE] [DATE] - [DATE] [DATE] - [DATE] [DATE] - [DATE] …" at bounding box center [426, 163] width 719 height 67
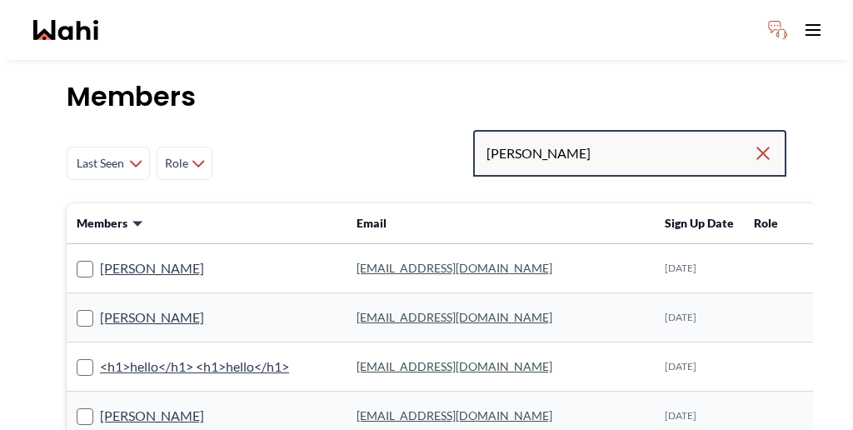
click at [612, 138] on input "[PERSON_NAME]" at bounding box center [619, 153] width 266 height 30
type input "[PERSON_NAME]"
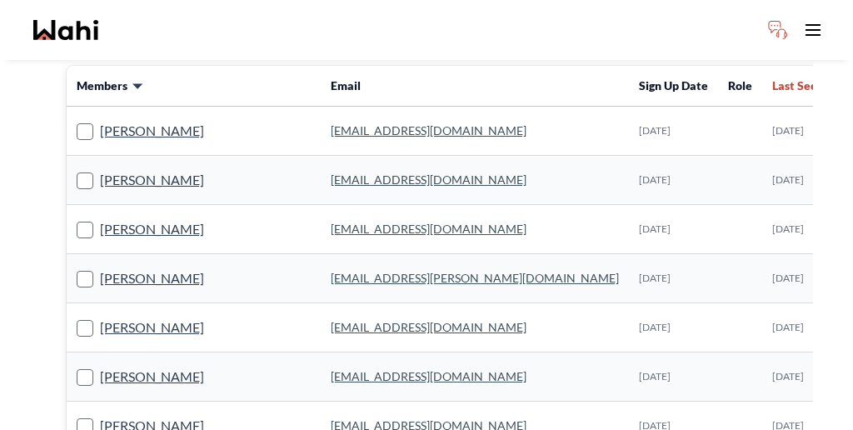
scroll to position [149, 0]
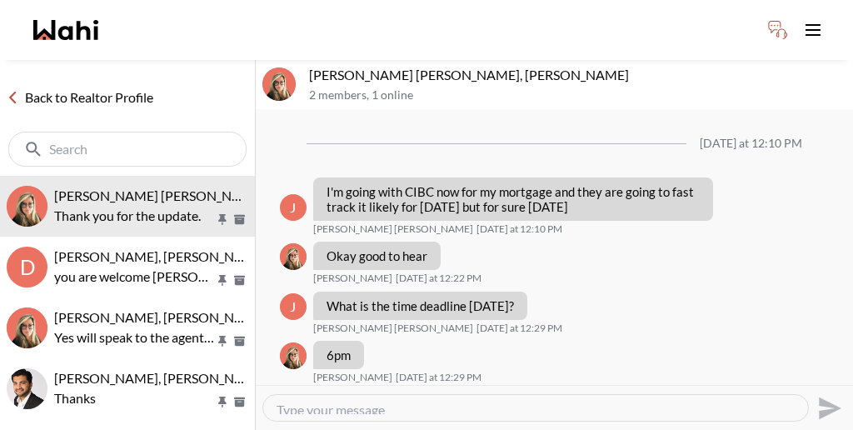
scroll to position [1317, 0]
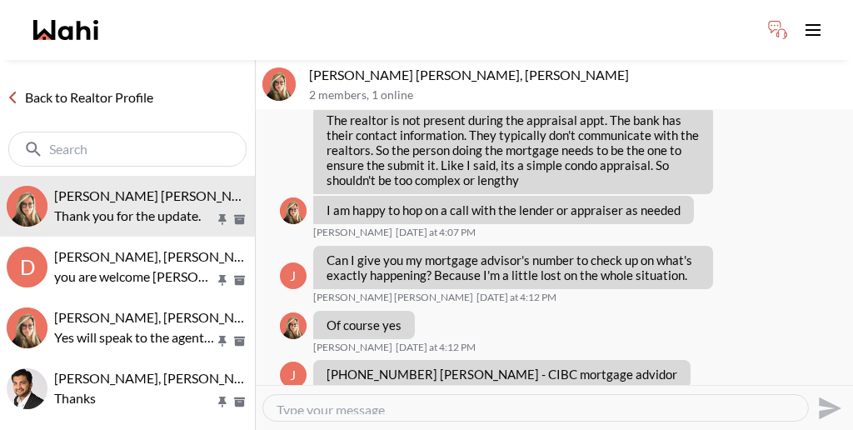
click at [71, 87] on link "Back to Realtor Profile" at bounding box center [80, 98] width 160 height 22
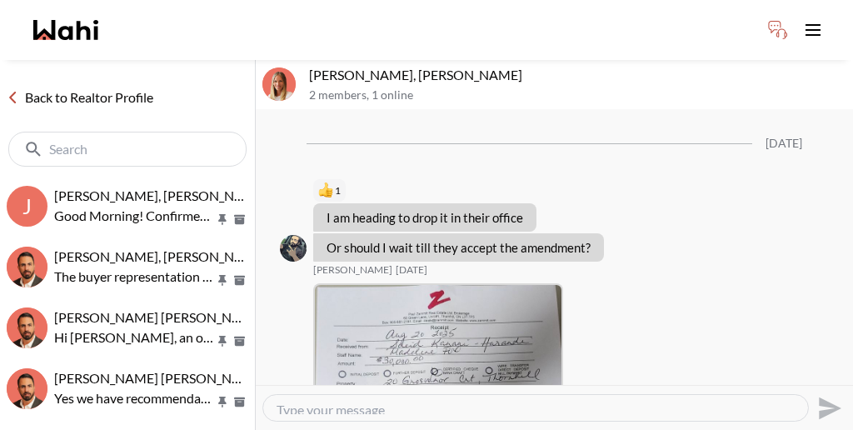
scroll to position [1666, 0]
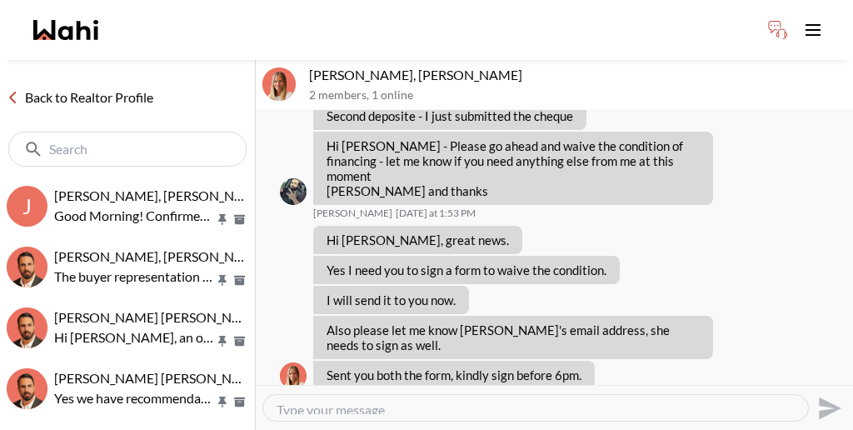
click at [450, 401] on textarea "Type your message" at bounding box center [535, 407] width 518 height 12
paste textarea "I understand Michelle was looking into that for you. Let me check on the curren…"
type textarea "I understand Michelle was looking into that for you. Let me check on the curren…"
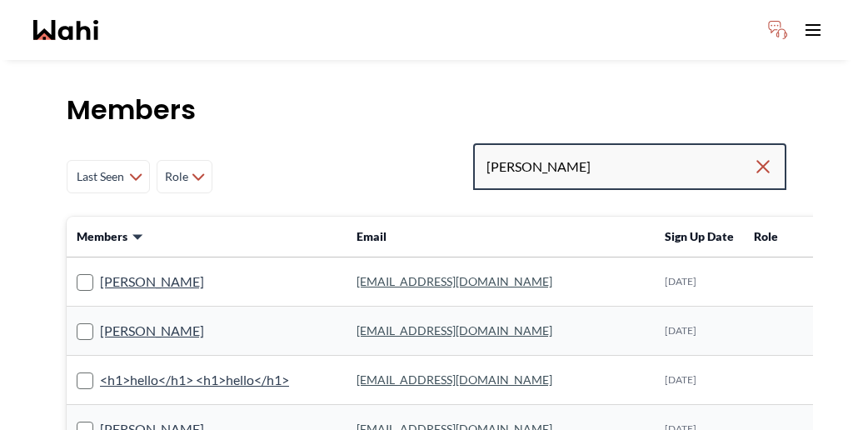
drag, startPoint x: 614, startPoint y: 125, endPoint x: 523, endPoint y: 127, distance: 90.8
click at [523, 143] on div "Last Seen Less day than [DATE] [DATE] - [DATE] [DATE] - [DATE] [DATE] - [DATE] …" at bounding box center [426, 176] width 719 height 67
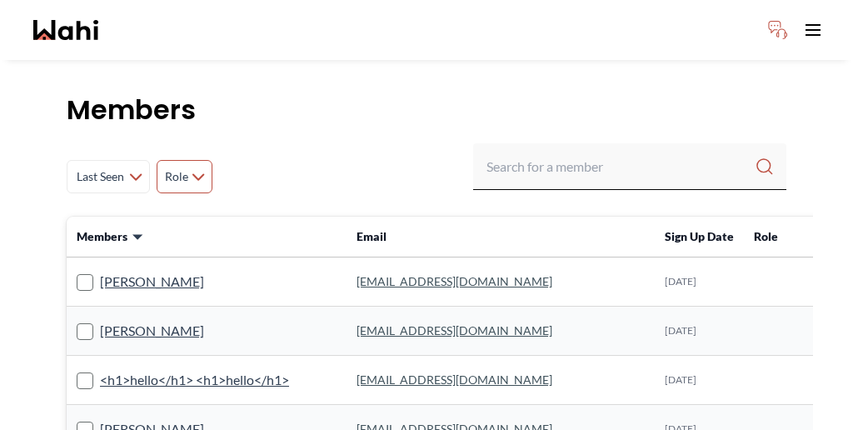
click at [193, 174] on icon at bounding box center [198, 176] width 10 height 5
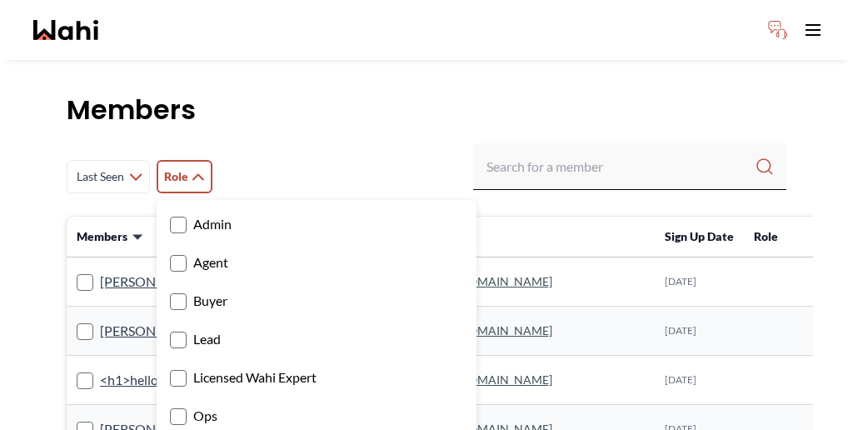
click at [170, 290] on label "Buyer" at bounding box center [316, 301] width 293 height 22
click at [170, 290] on input "Buyer" at bounding box center [170, 295] width 0 height 11
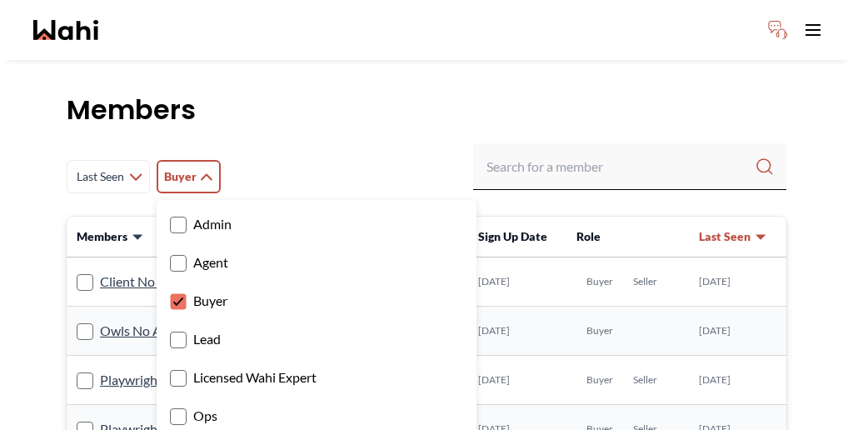
click at [516, 143] on div "Last Seen Less day than 1 day ago 1 day ago - 3 days ago 3 days ago - 1 week ag…" at bounding box center [426, 176] width 719 height 67
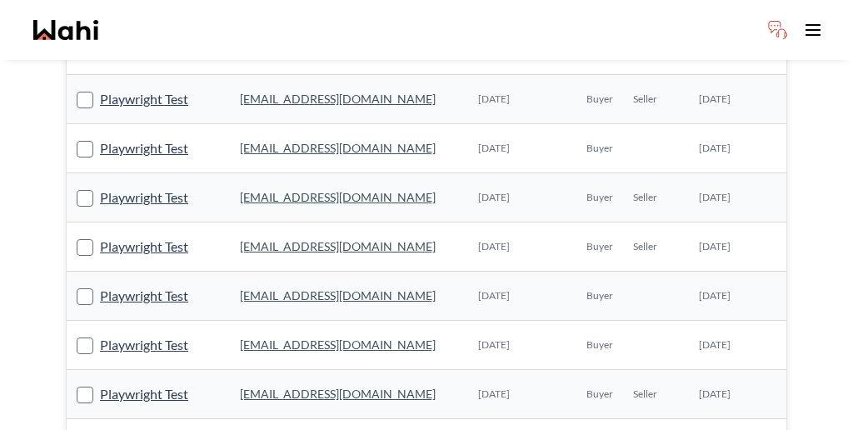
scroll to position [1053, 0]
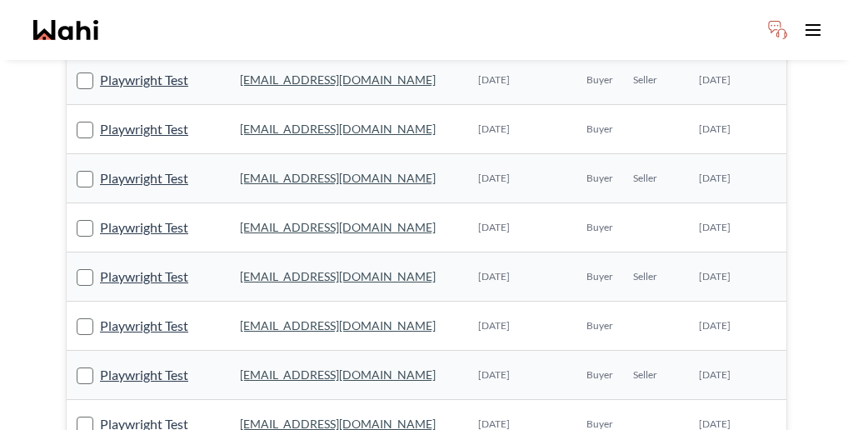
scroll to position [1038, 0]
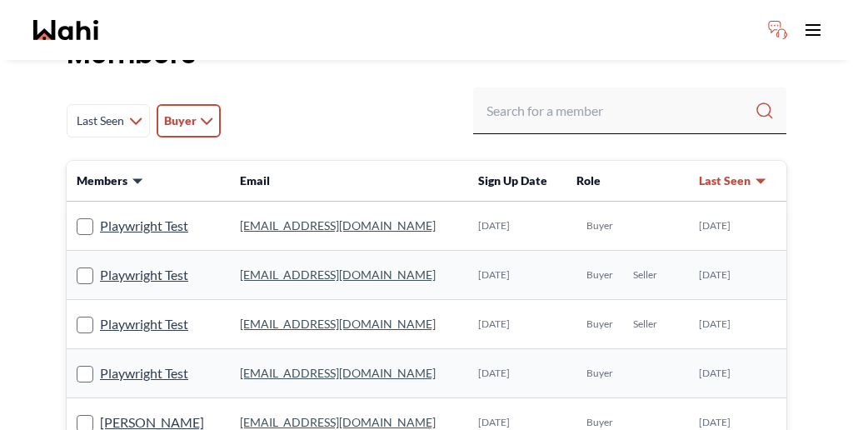
scroll to position [0, 0]
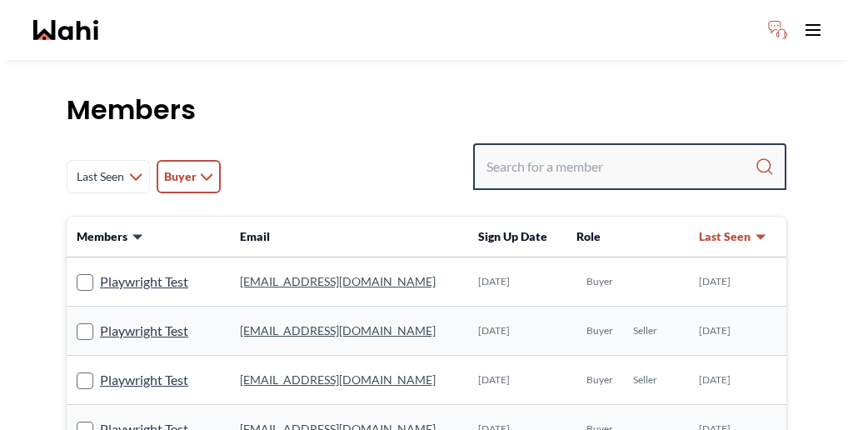
click at [620, 152] on input "Search input" at bounding box center [620, 167] width 268 height 30
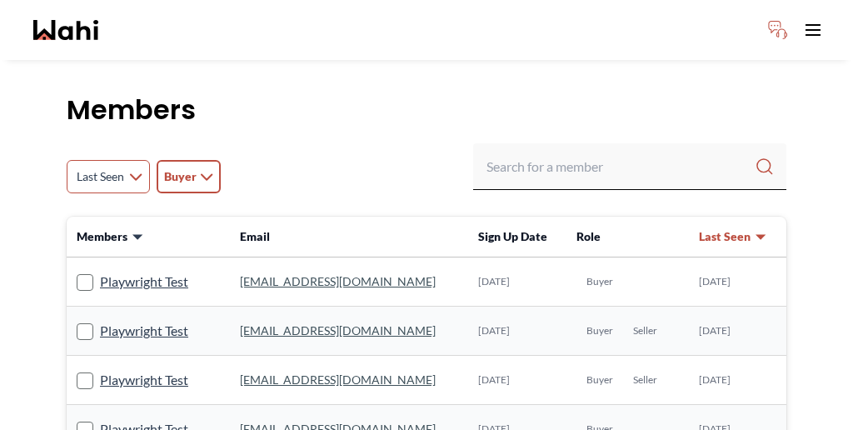
click at [129, 173] on icon at bounding box center [135, 176] width 13 height 7
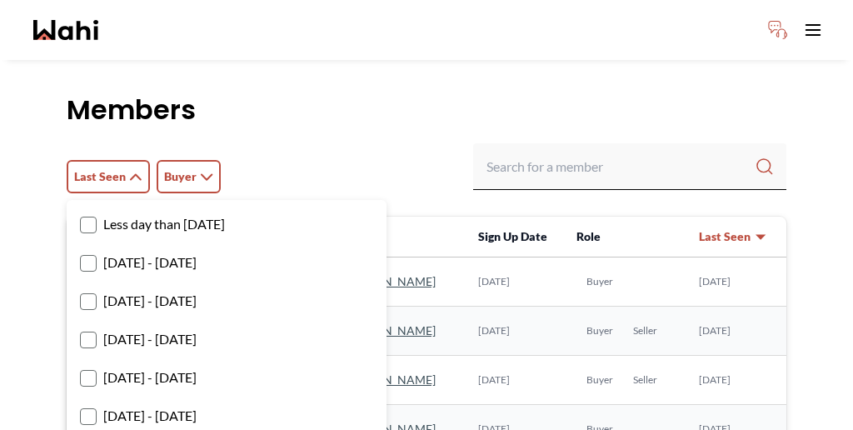
click at [126, 290] on label "3 days ago - 1 week ago" at bounding box center [226, 301] width 293 height 22
click at [80, 290] on input "3 days ago - 1 week ago" at bounding box center [80, 295] width 0 height 11
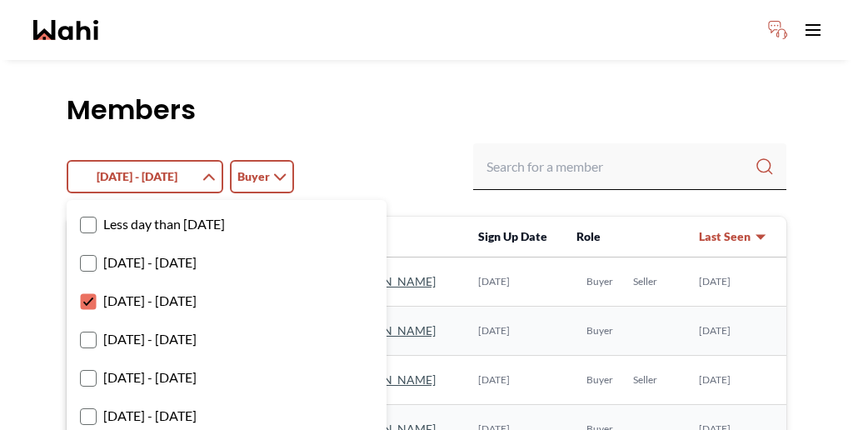
click at [132, 251] on label "1 day ago - 3 days ago" at bounding box center [226, 262] width 293 height 22
click at [80, 251] on input "1 day ago - 3 days ago" at bounding box center [80, 256] width 0 height 11
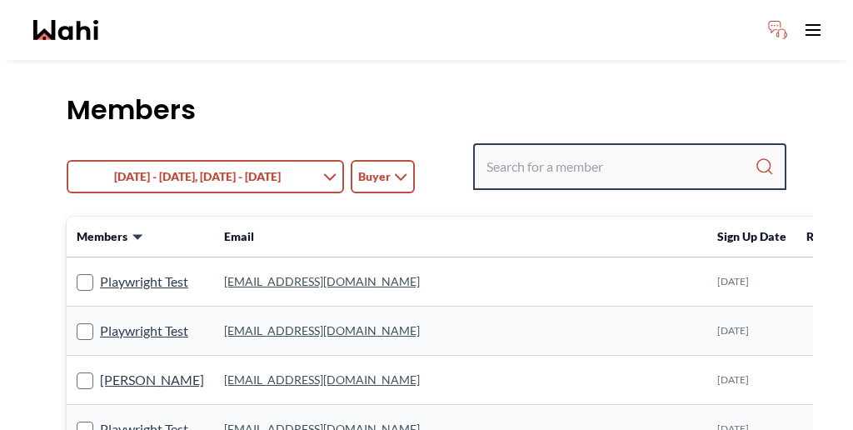
click at [624, 152] on input "Search input" at bounding box center [620, 167] width 268 height 30
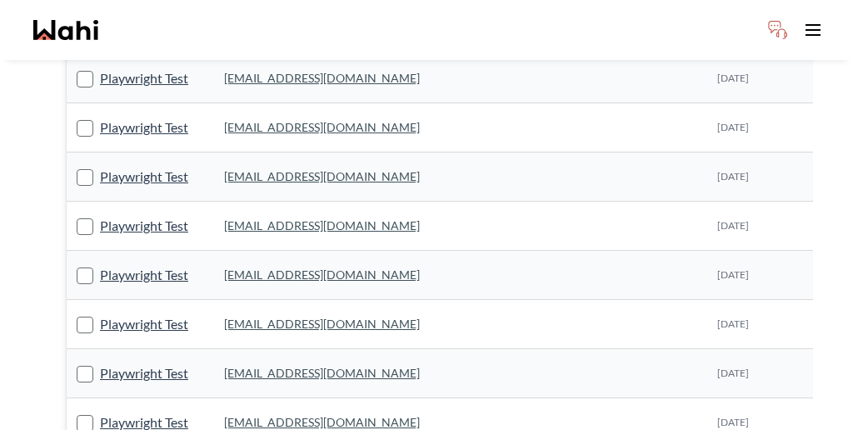
scroll to position [451, 0]
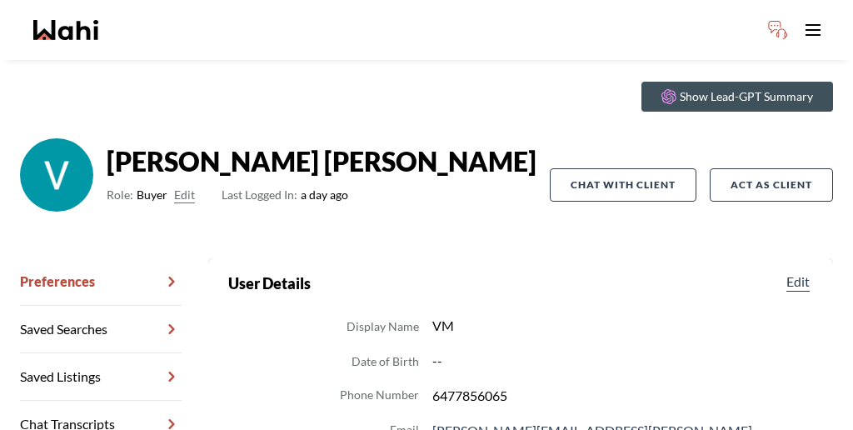
click at [97, 401] on link "Chat Transcripts" at bounding box center [101, 424] width 162 height 47
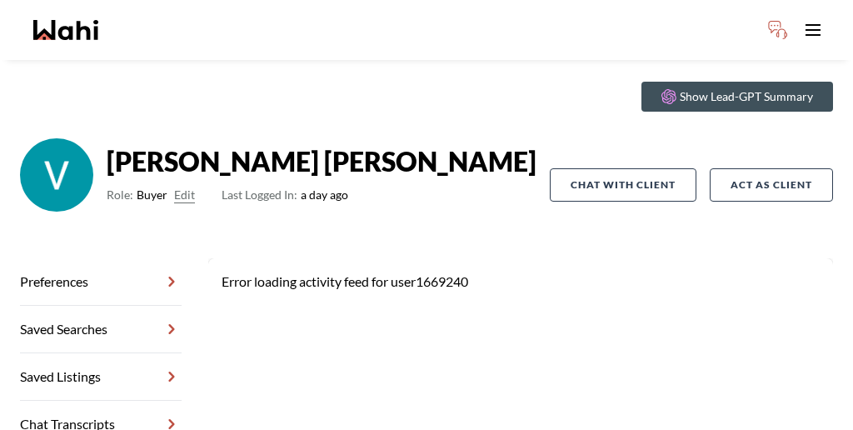
click at [107, 353] on link "Saved Listings" at bounding box center [101, 376] width 162 height 47
click at [107, 306] on link "Saved Searches" at bounding box center [101, 329] width 162 height 47
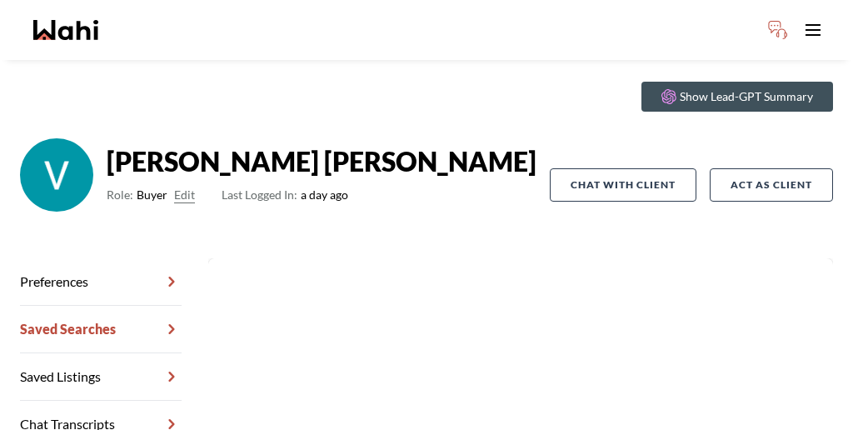
click at [109, 258] on link "Preferences" at bounding box center [101, 281] width 162 height 47
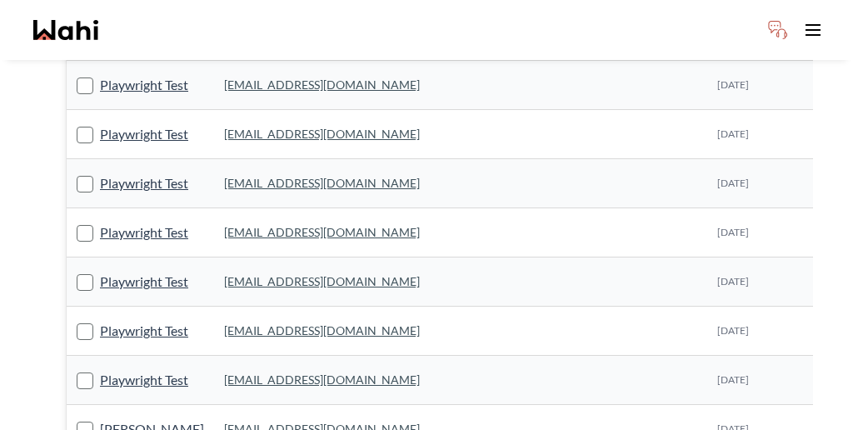
scroll to position [1053, 0]
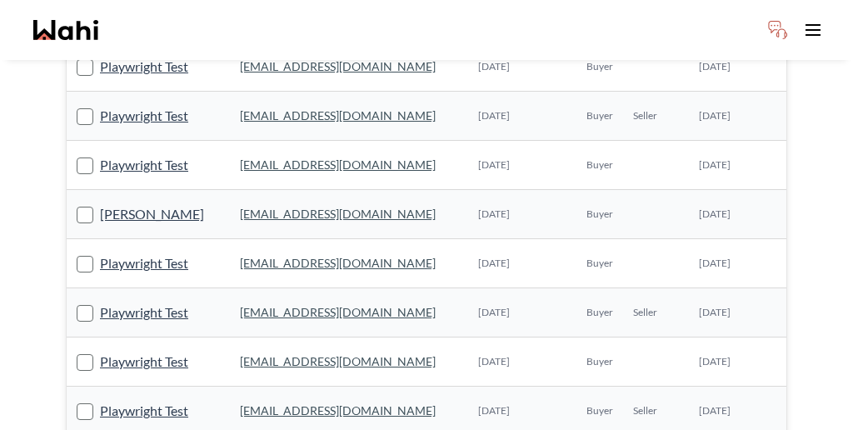
scroll to position [610, 0]
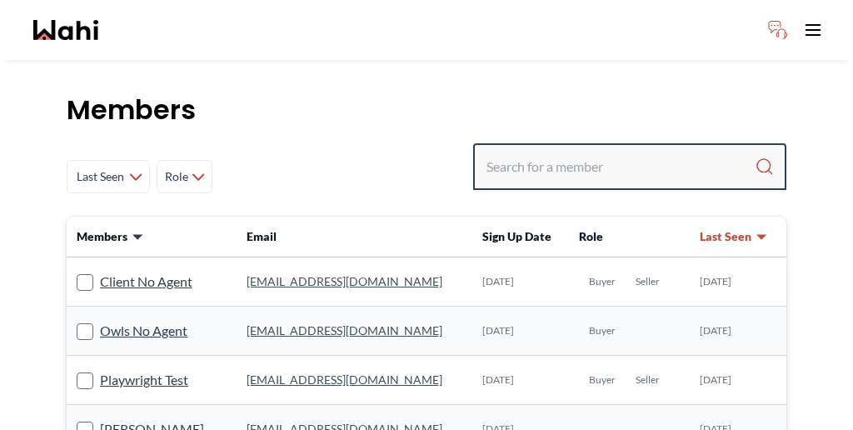
click at [595, 152] on input "Search input" at bounding box center [620, 167] width 268 height 30
paste input "Yasrebi"
type input "Yasrebi"
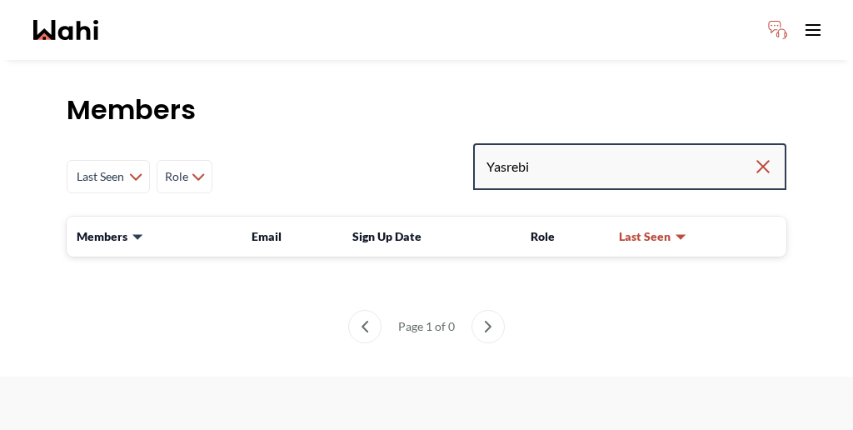
click at [625, 152] on input "Yasrebi" at bounding box center [619, 167] width 266 height 30
type input "Yasreb"
click at [650, 152] on input "Yasreb" at bounding box center [619, 167] width 266 height 30
type input "Yasre"
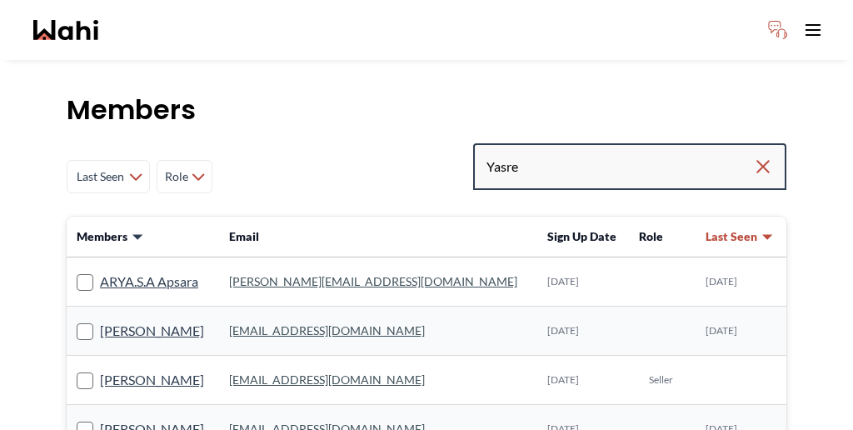
click at [622, 152] on input "Yasre" at bounding box center [619, 167] width 266 height 30
type input "Yasr"
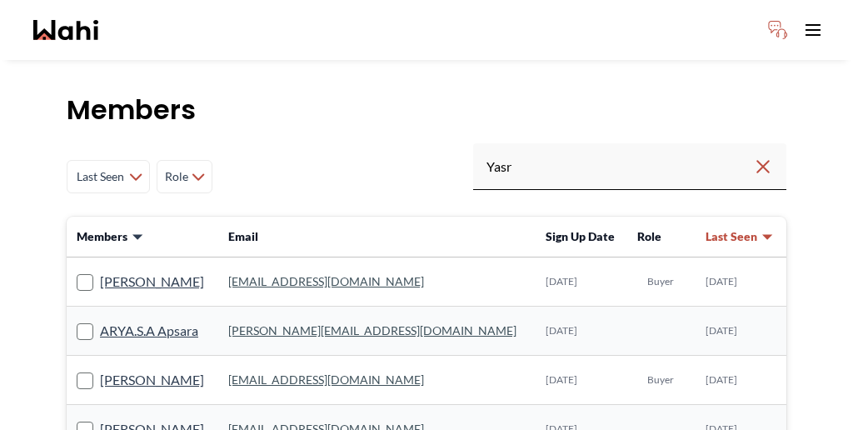
drag, startPoint x: 707, startPoint y: 218, endPoint x: 362, endPoint y: 219, distance: 344.7
click at [362, 257] on tr "srividhya S srividhyasrinivasan123@gmail.com Aug 01, 2023 Buyer Aug 27, 2025" at bounding box center [426, 281] width 719 height 49
click at [112, 271] on link "srividhya S" at bounding box center [152, 282] width 104 height 22
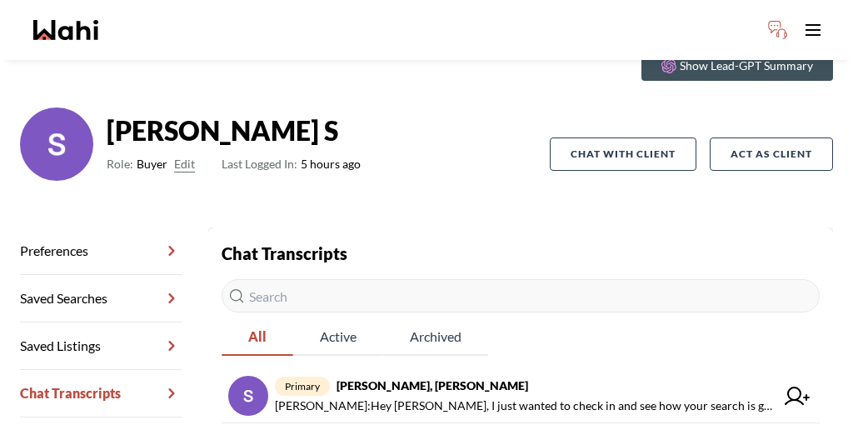
scroll to position [80, 0]
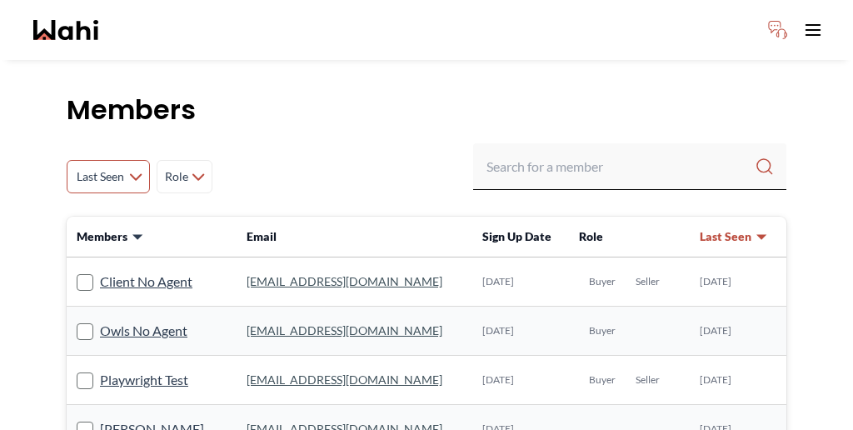
click at [129, 173] on icon at bounding box center [135, 176] width 13 height 7
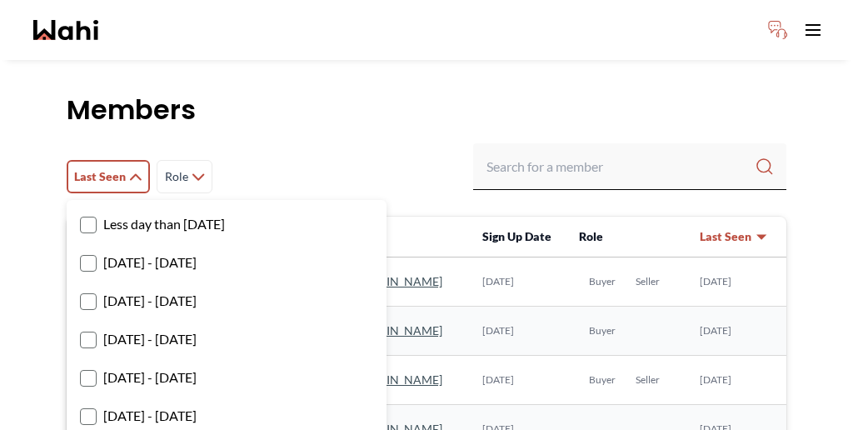
click at [158, 251] on label "1 day ago - 3 days ago" at bounding box center [226, 262] width 293 height 22
click at [80, 251] on input "1 day ago - 3 days ago" at bounding box center [80, 256] width 0 height 11
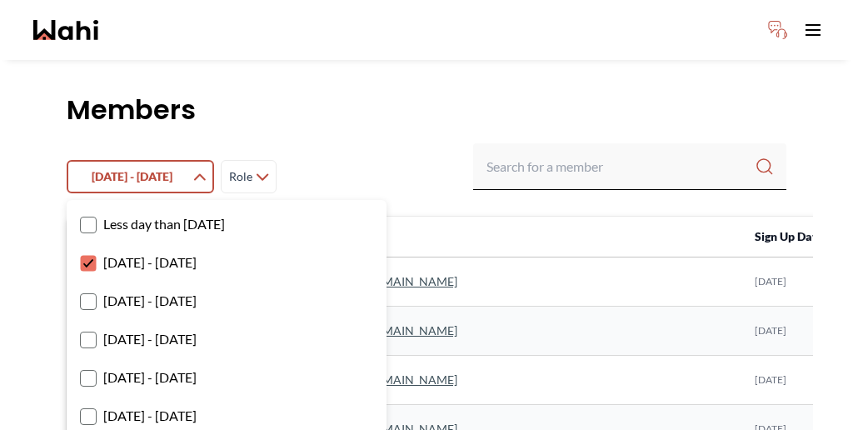
click at [155, 290] on label "3 days ago - 1 week ago" at bounding box center [226, 301] width 293 height 22
click at [80, 290] on input "3 days ago - 1 week ago" at bounding box center [80, 295] width 0 height 11
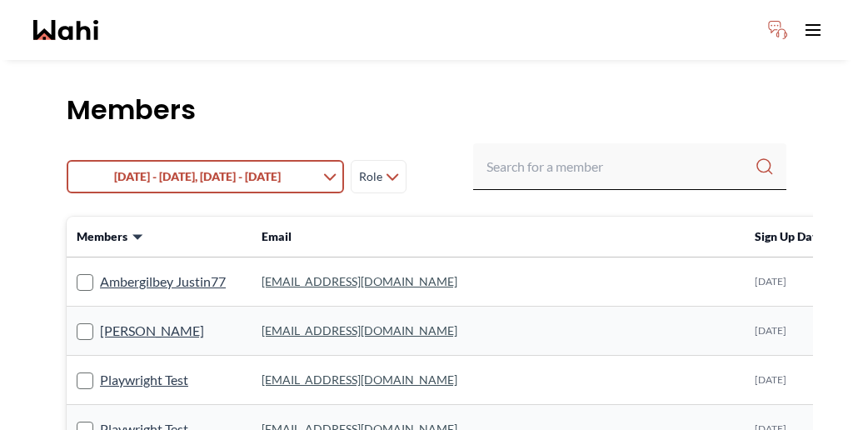
click at [428, 93] on h1 "Members" at bounding box center [426, 109] width 719 height 33
click at [351, 160] on button "Role" at bounding box center [379, 176] width 56 height 33
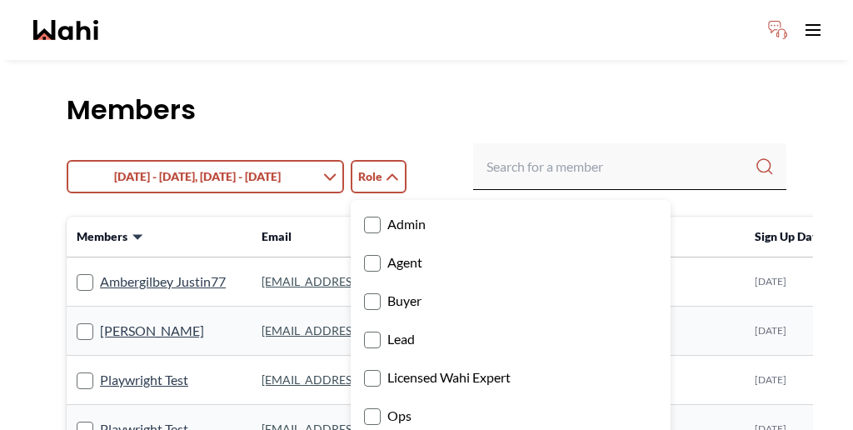
click at [365, 294] on rect at bounding box center [373, 302] width 16 height 16
click at [364, 290] on input "Buyer" at bounding box center [364, 295] width 0 height 11
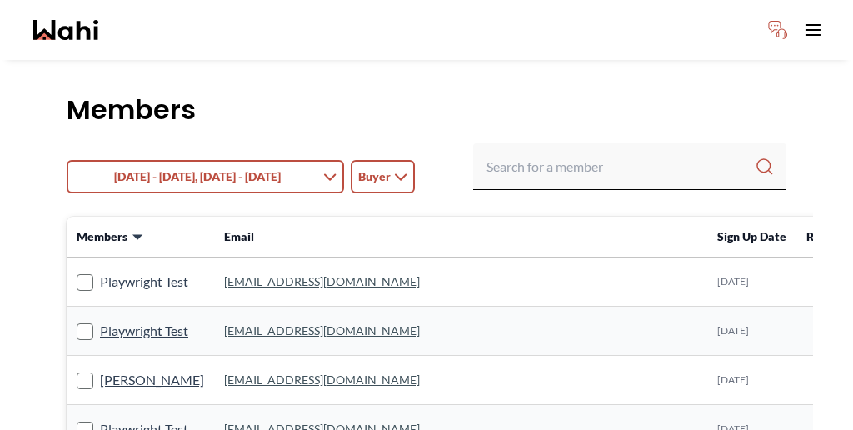
click at [400, 143] on div "1 day ago - 3 days ago, 3 days ago - 1 week ago Less day than 1 day ago 1 day a…" at bounding box center [426, 176] width 719 height 67
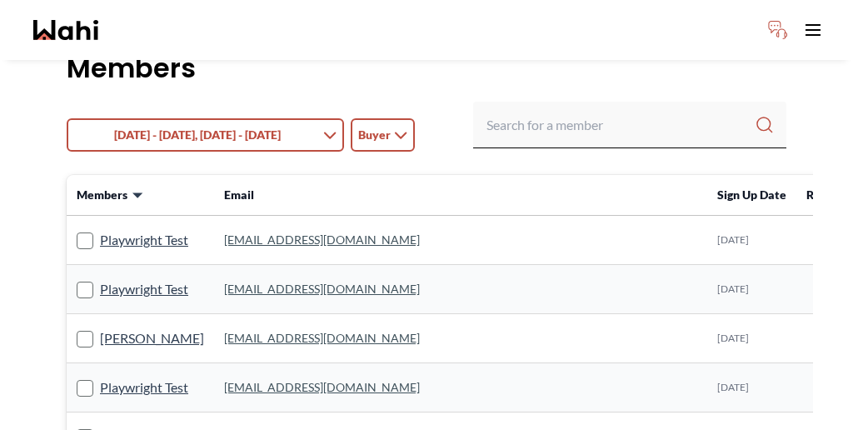
scroll to position [43, 0]
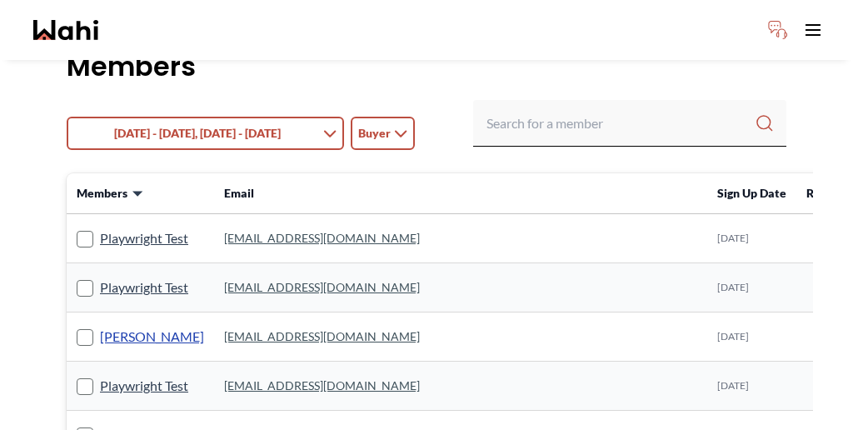
click at [109, 326] on link "Blake DSouza" at bounding box center [152, 337] width 104 height 22
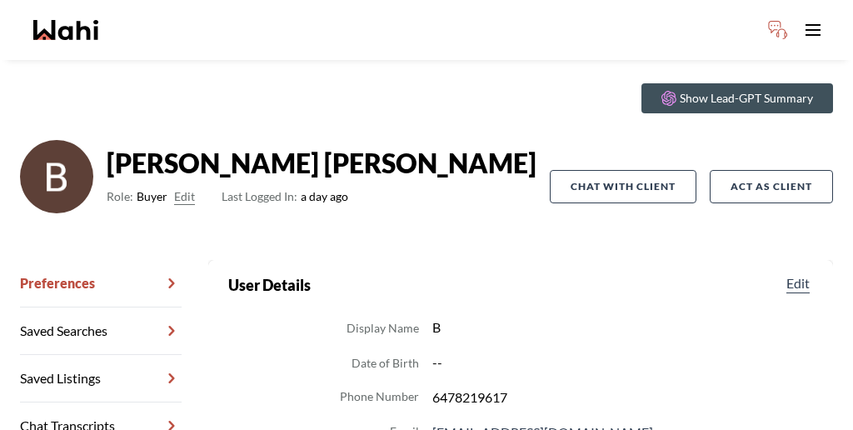
click at [97, 402] on link "Chat Transcripts" at bounding box center [101, 425] width 162 height 47
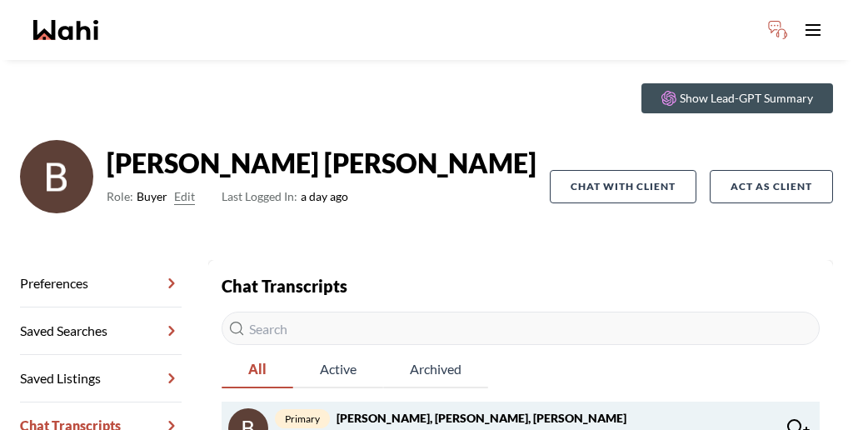
click at [346, 411] on strong "Blake DSouza, Sarika Hanif, Faraz" at bounding box center [481, 418] width 290 height 14
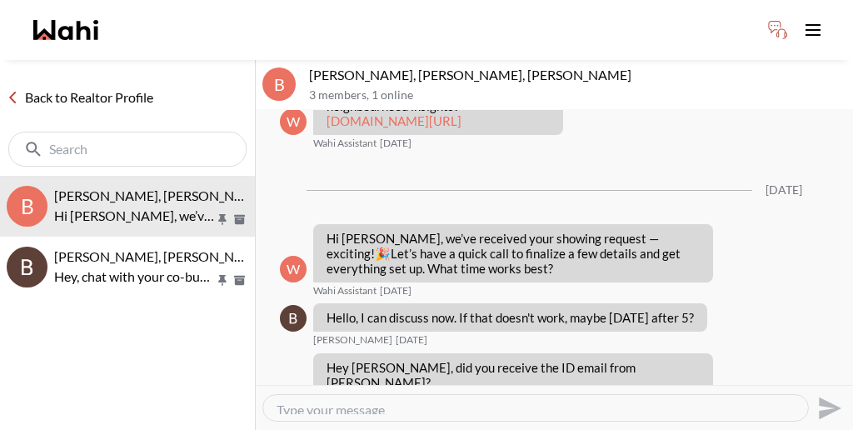
scroll to position [648, 0]
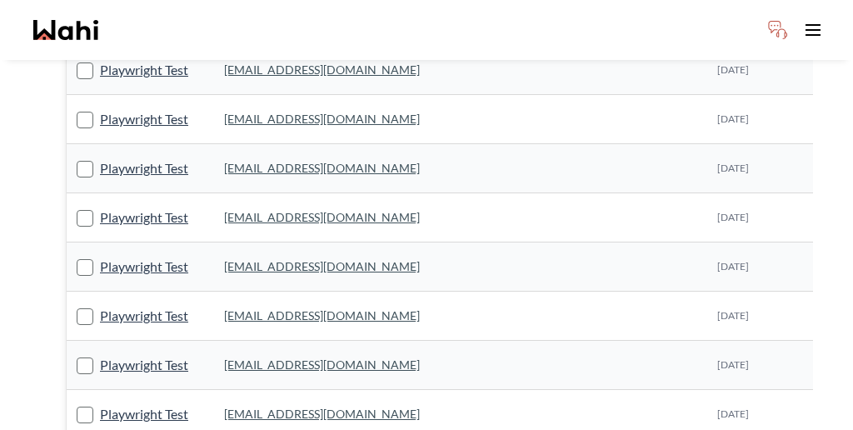
scroll to position [459, 0]
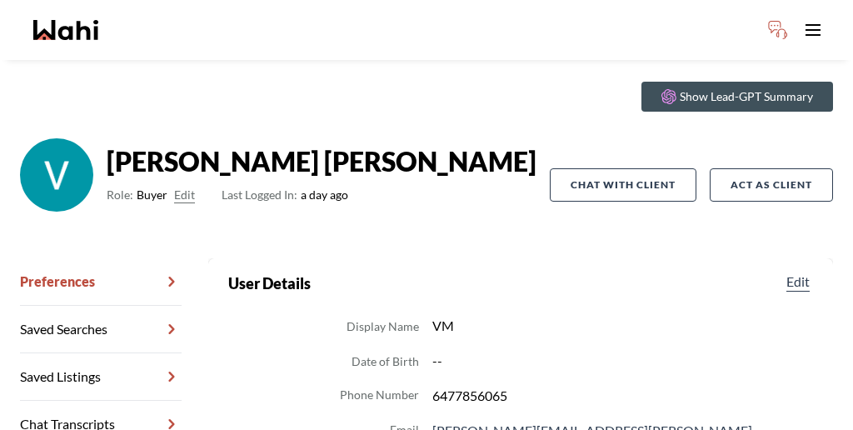
click at [108, 401] on link "Chat Transcripts" at bounding box center [101, 424] width 162 height 47
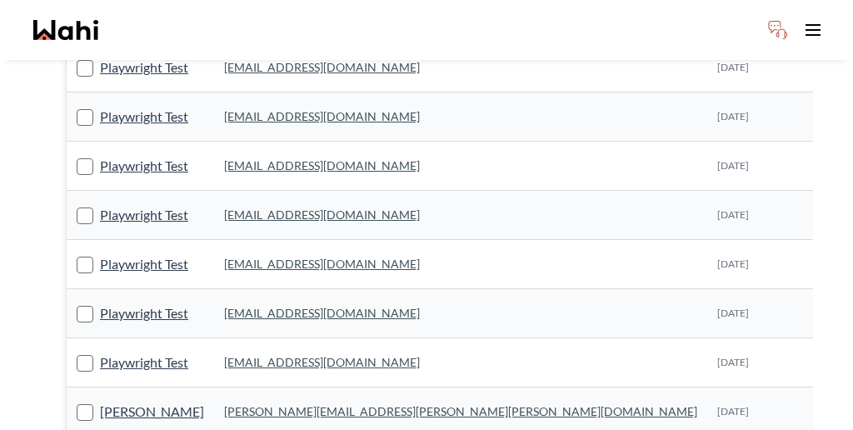
scroll to position [516, 0]
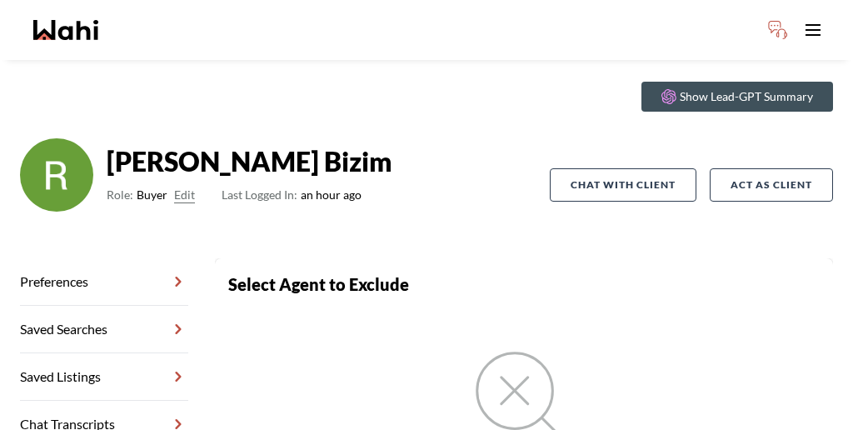
click at [100, 401] on link "Chat Transcripts" at bounding box center [104, 424] width 168 height 47
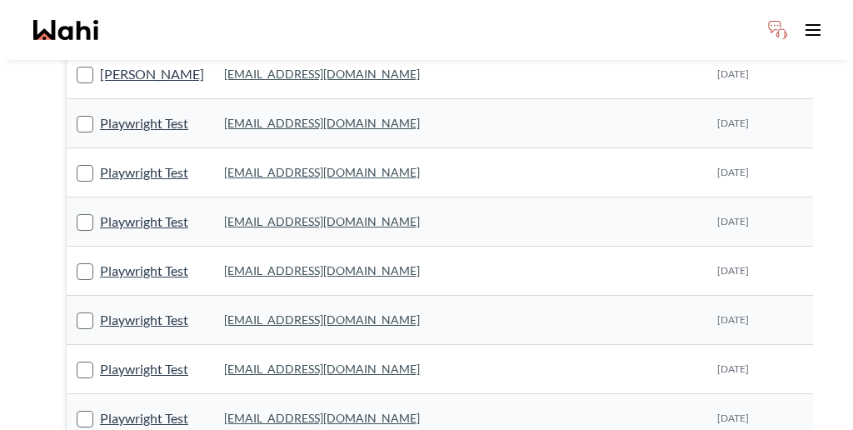
scroll to position [902, 0]
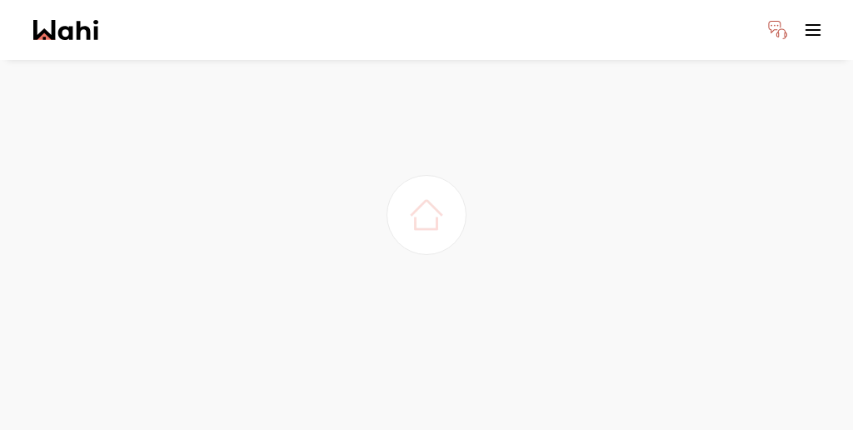
scroll to position [45, 0]
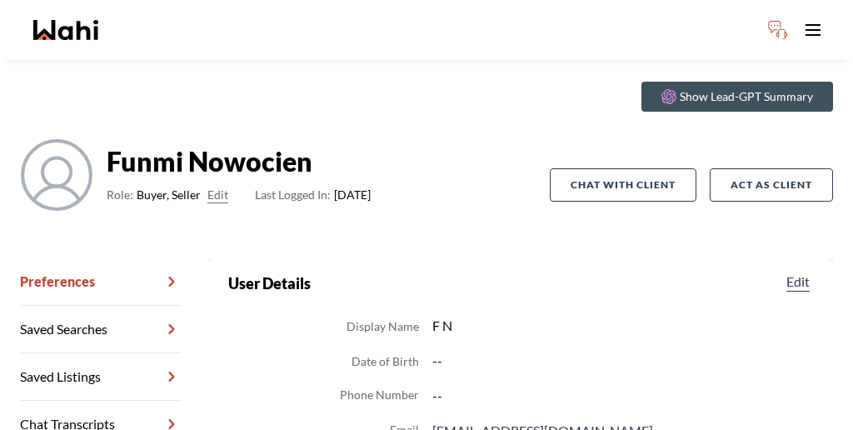
click at [103, 401] on link "Chat Transcripts" at bounding box center [101, 424] width 162 height 47
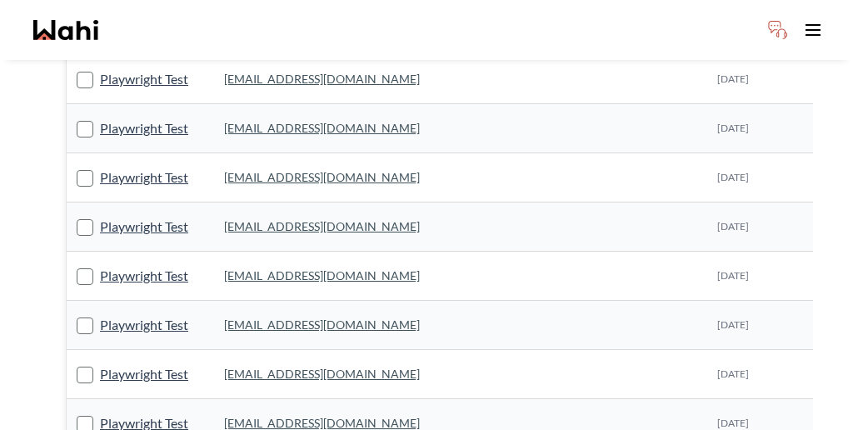
scroll to position [992, 0]
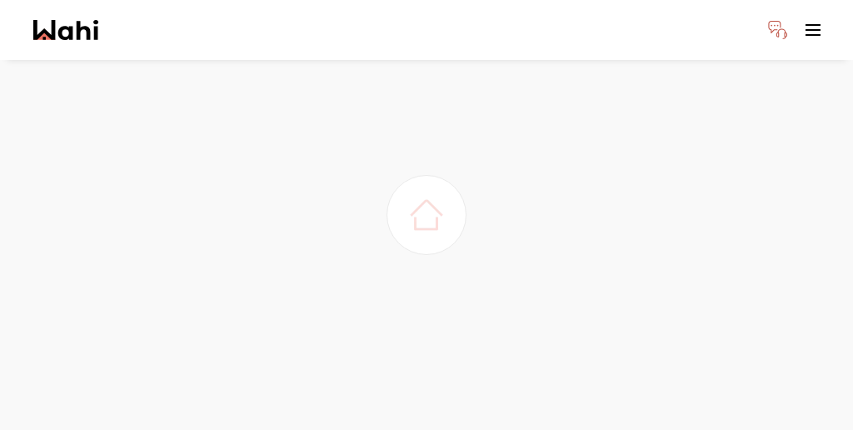
scroll to position [45, 0]
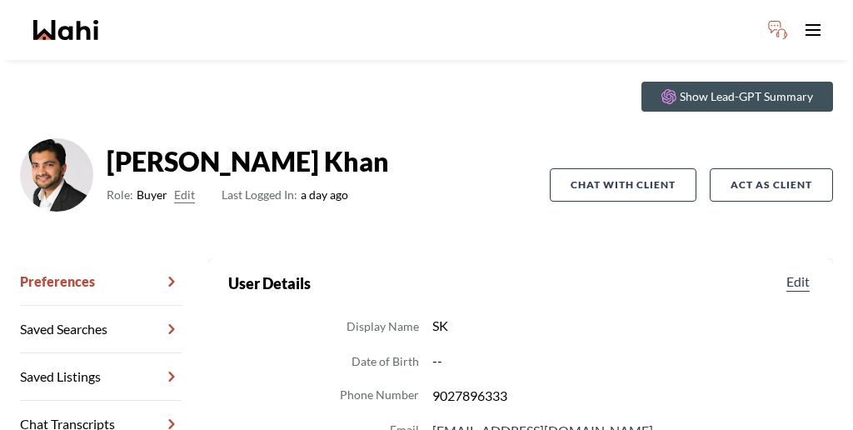
click at [97, 401] on link "Chat Transcripts" at bounding box center [101, 424] width 162 height 47
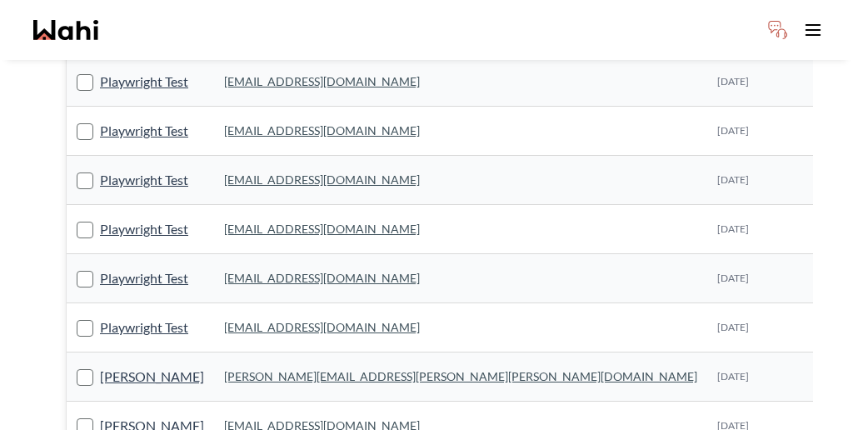
scroll to position [1053, 0]
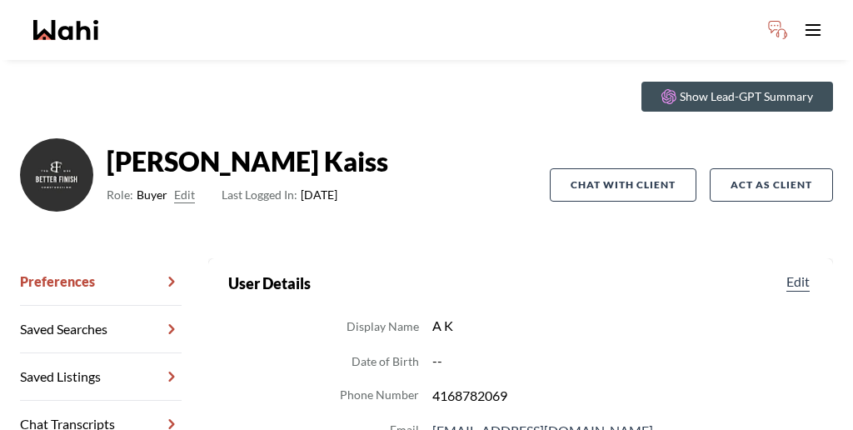
click at [95, 401] on link "Chat Transcripts" at bounding box center [101, 424] width 162 height 47
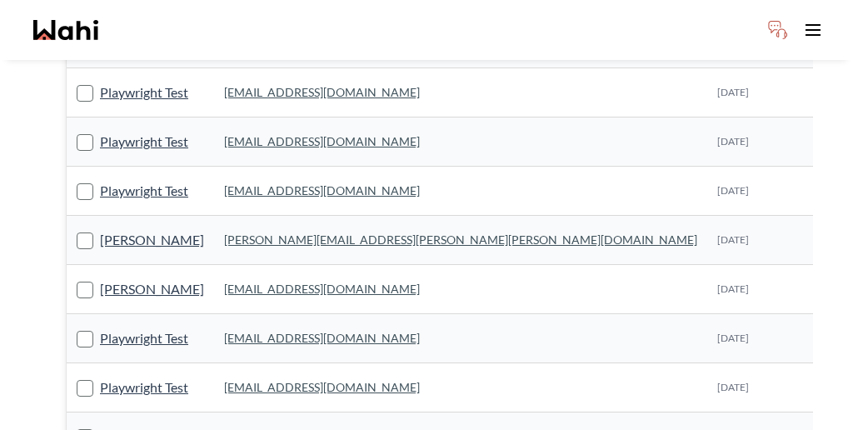
scroll to position [1053, 0]
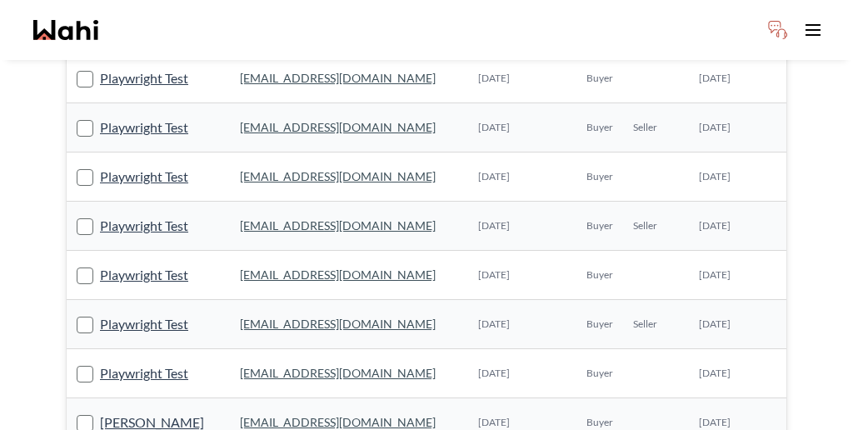
scroll to position [405, 0]
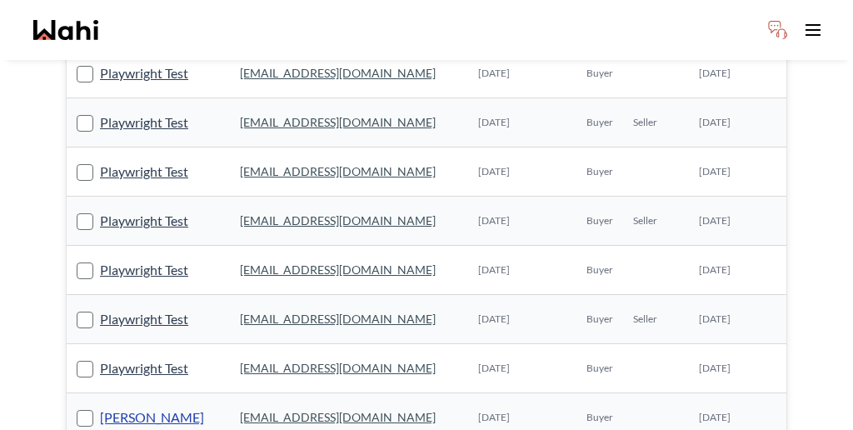
click at [128, 406] on link "Hamid Chowdhury" at bounding box center [152, 417] width 104 height 22
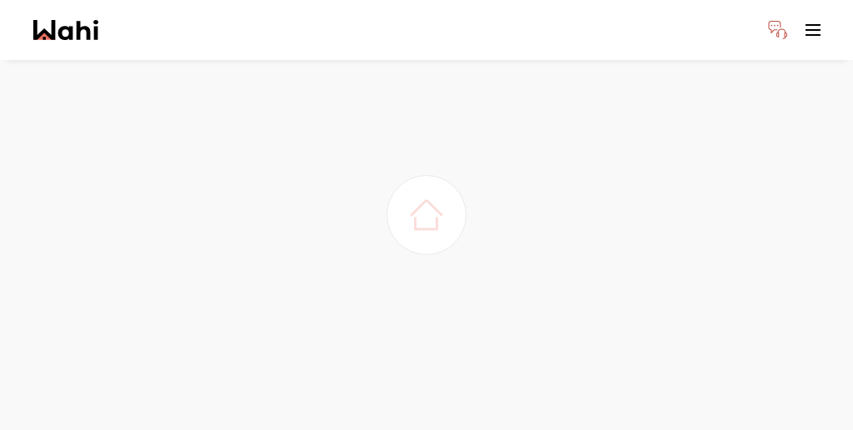
scroll to position [45, 0]
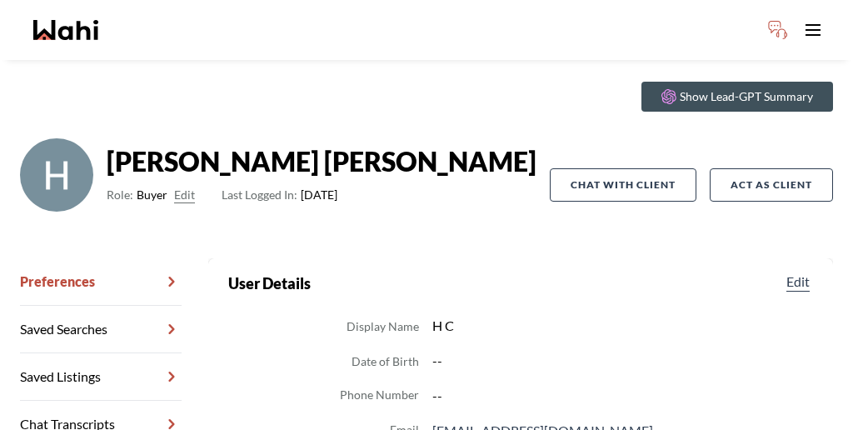
click at [98, 401] on link "Chat Transcripts" at bounding box center [101, 424] width 162 height 47
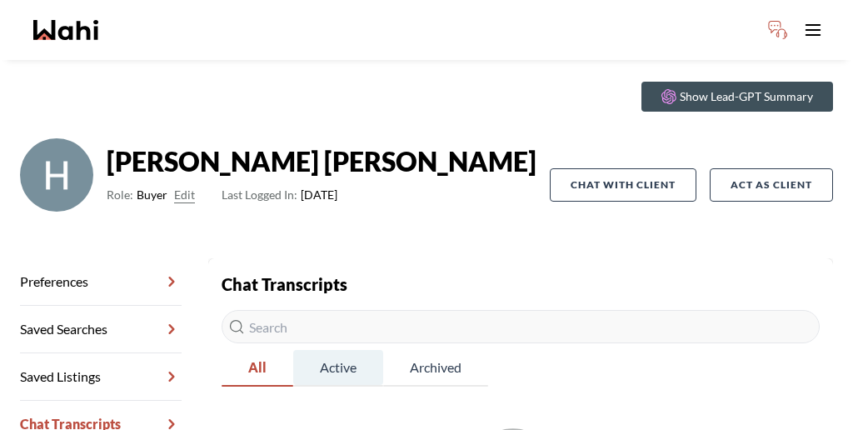
click at [298, 350] on span "Active" at bounding box center [338, 367] width 90 height 35
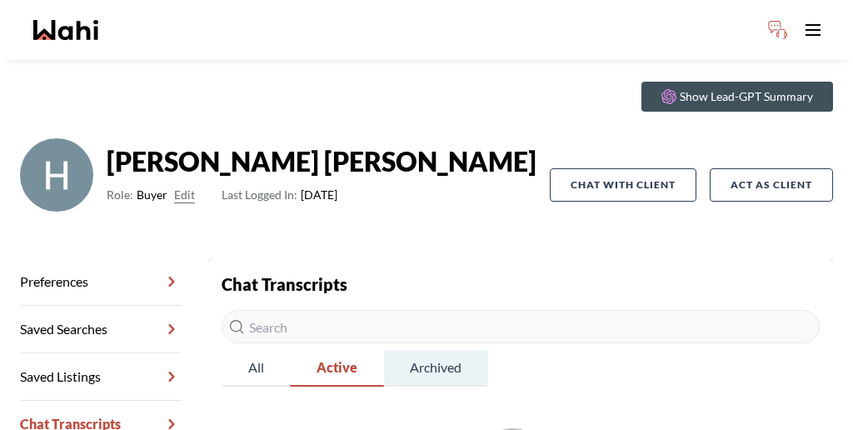
click at [384, 350] on span "Archived" at bounding box center [436, 367] width 104 height 35
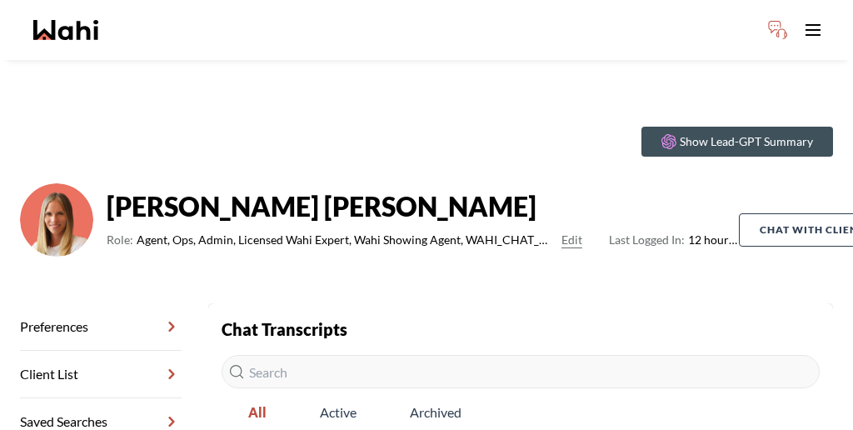
scroll to position [204, 0]
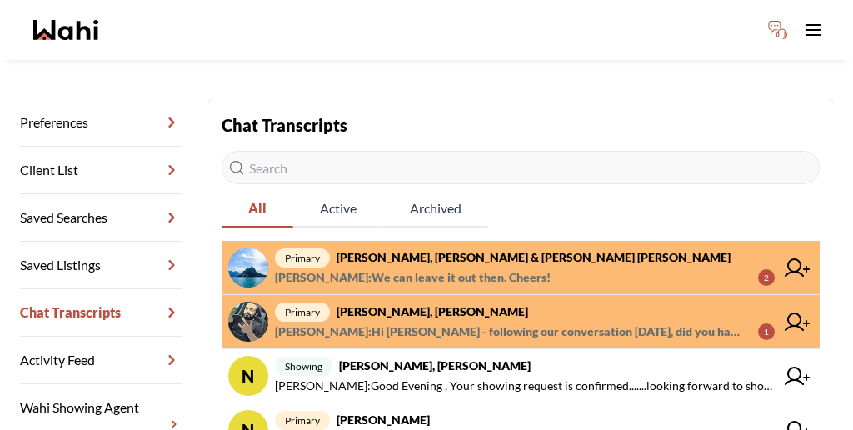
click at [488, 321] on span "[PERSON_NAME] : Hi [PERSON_NAME] - following our conversation [DATE], did you h…" at bounding box center [510, 331] width 470 height 20
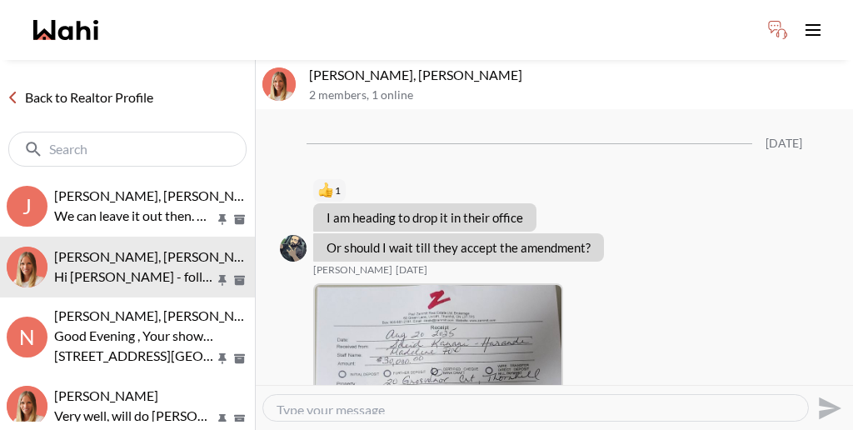
scroll to position [1666, 0]
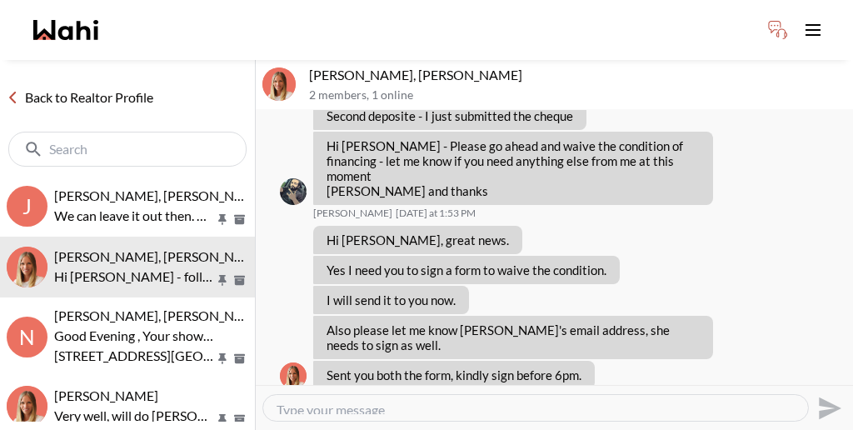
drag, startPoint x: 370, startPoint y: 320, endPoint x: 334, endPoint y: 316, distance: 36.0
copy p "[PERSON_NAME]"
click at [617, 395] on div at bounding box center [535, 408] width 545 height 26
click at [429, 401] on textarea "Type your message" at bounding box center [535, 407] width 518 height 12
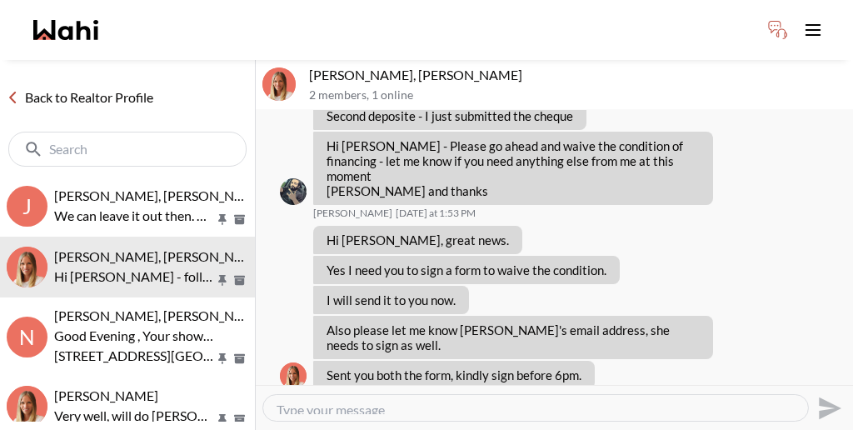
paste textarea "[PERSON_NAME]"
type textarea "M"
drag, startPoint x: 360, startPoint y: 55, endPoint x: 298, endPoint y: 52, distance: 61.7
click at [298, 60] on div "[PERSON_NAME], [PERSON_NAME] 2 members , 1 online" at bounding box center [554, 85] width 597 height 50
copy div "[PERSON_NAME]"
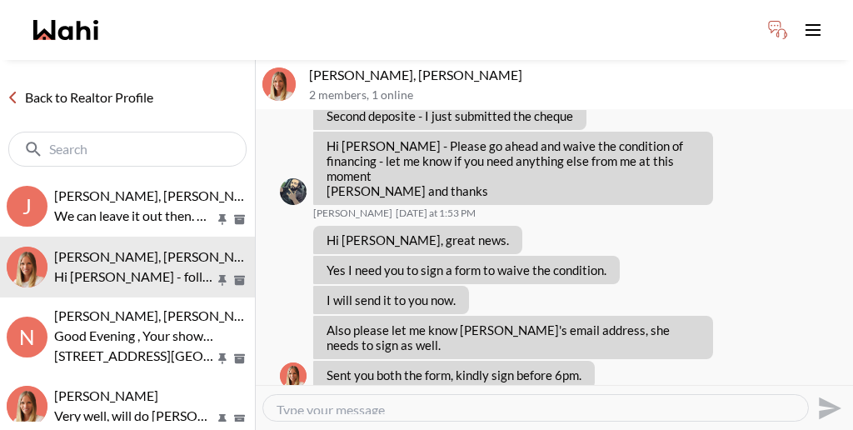
click at [347, 401] on textarea "Type your message" at bounding box center [535, 407] width 518 height 12
type textarea "i"
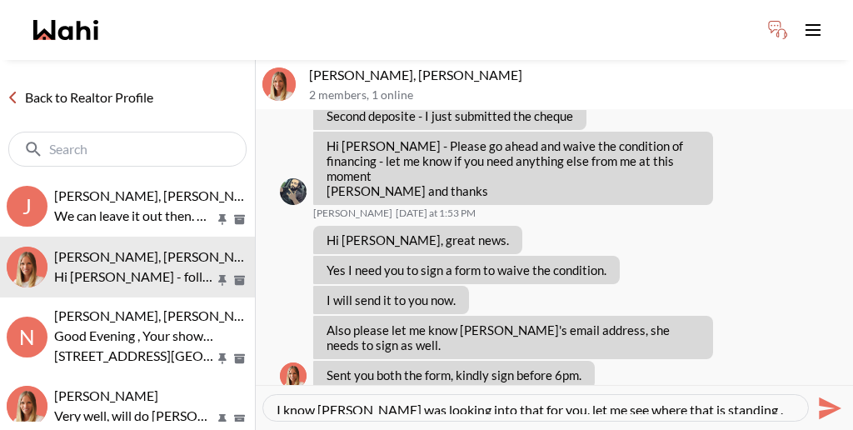
type textarea "I know [PERSON_NAME] was looking into that for you. let me see where that is st…"
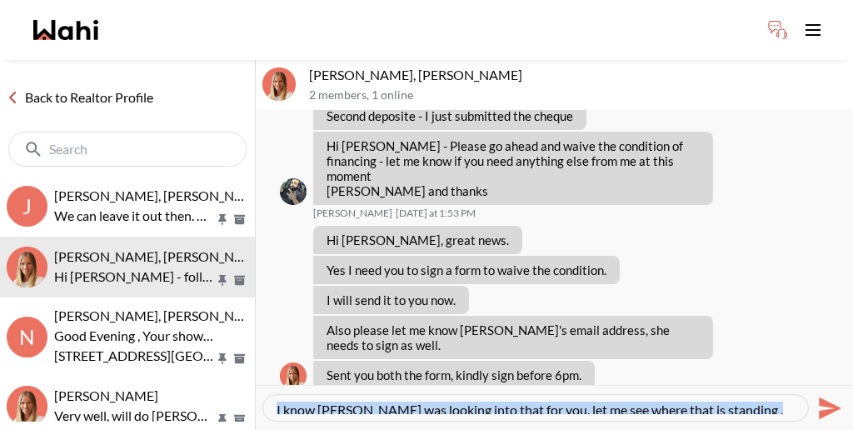
drag, startPoint x: 635, startPoint y: 386, endPoint x: 263, endPoint y: 386, distance: 372.2
click at [263, 395] on div "I know [PERSON_NAME] was looking into that for you. let me see where that is st…" at bounding box center [535, 408] width 545 height 26
copy div "I know [PERSON_NAME] was looking into that for you. let me see where that is st…"
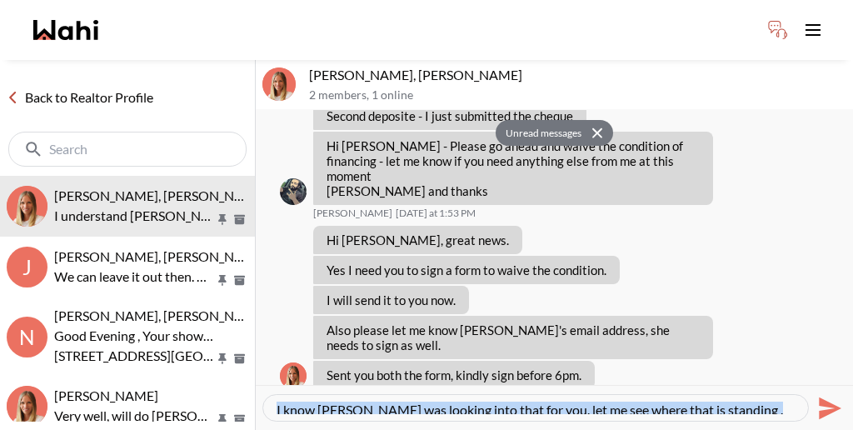
scroll to position [1706, 0]
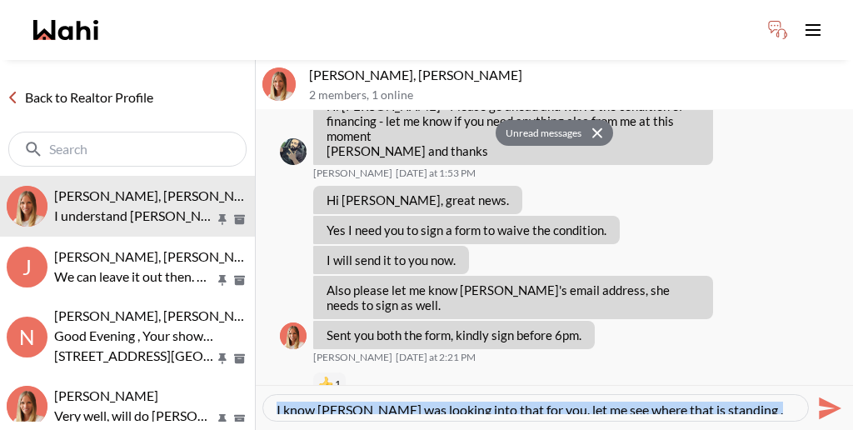
click at [631, 401] on textarea "I know [PERSON_NAME] was looking into that for you. let me see where that is st…" at bounding box center [535, 407] width 518 height 12
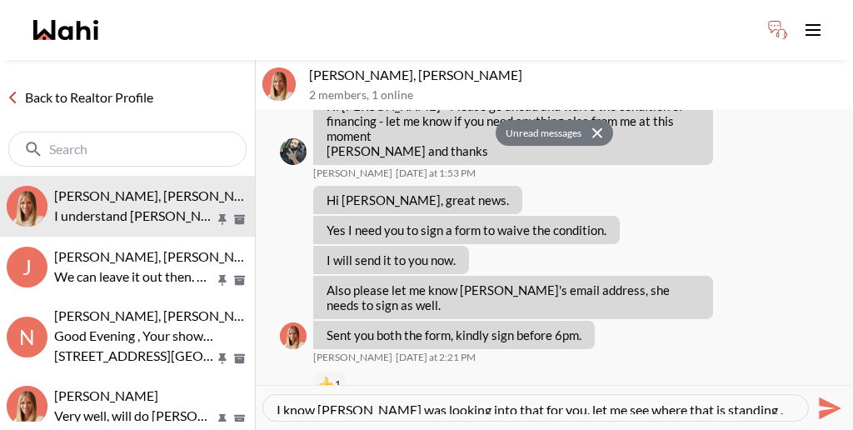
drag, startPoint x: 631, startPoint y: 399, endPoint x: 253, endPoint y: 390, distance: 378.2
click at [253, 390] on div "Back to Realtor Profile [PERSON_NAME], [PERSON_NAME] understand [PERSON_NAME] w…" at bounding box center [426, 245] width 853 height 370
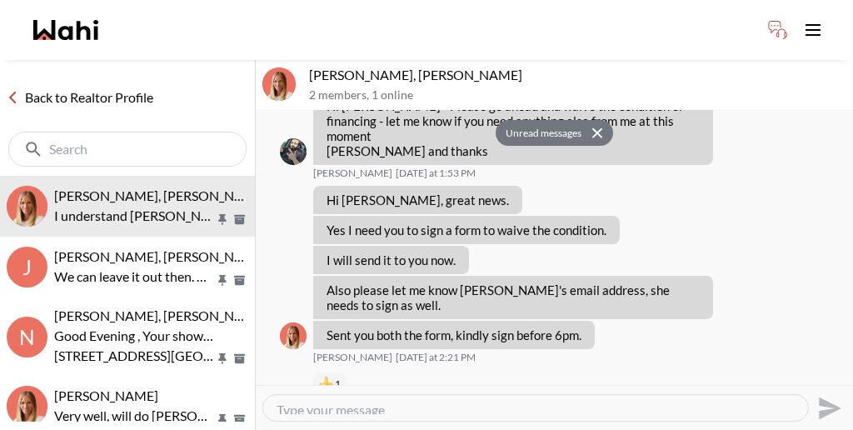
click at [433, 401] on textarea "Type your message" at bounding box center [535, 407] width 518 height 12
paste textarea "Unfortunately, we are unable to provide one. It is best to use your Agreement o…"
type textarea "Unfortunately, we are unable to provide one. It is best to use your Agreement o…"
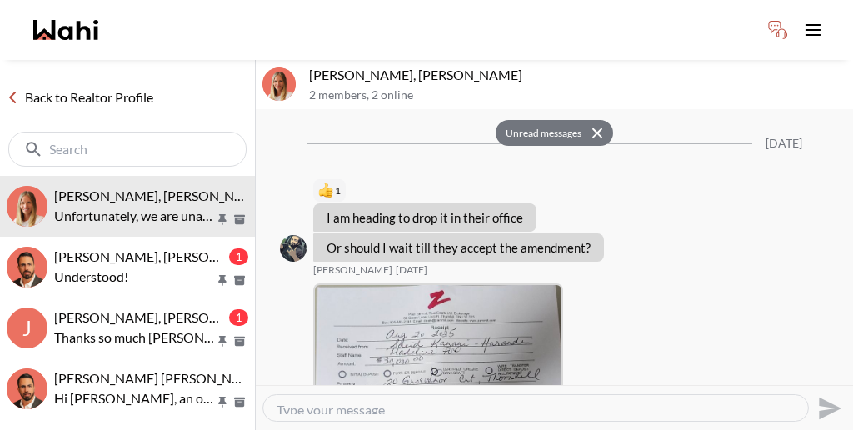
scroll to position [1740, 0]
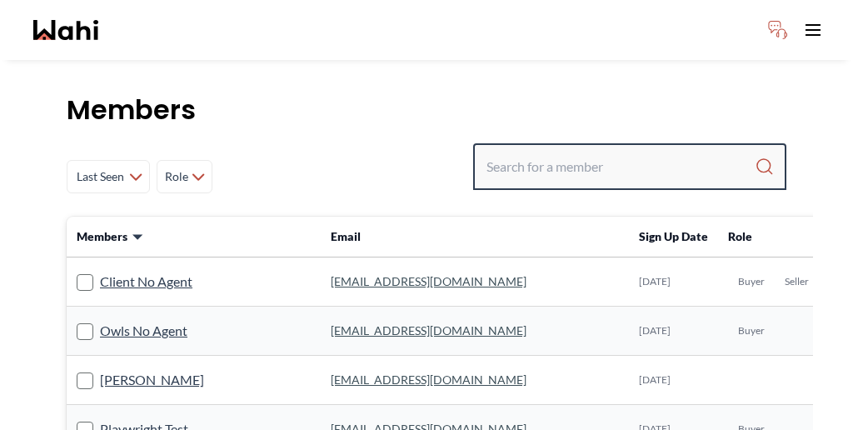
click at [618, 152] on input "Search input" at bounding box center [620, 167] width 268 height 30
paste input "Pradeep"
type input "Pradeep"
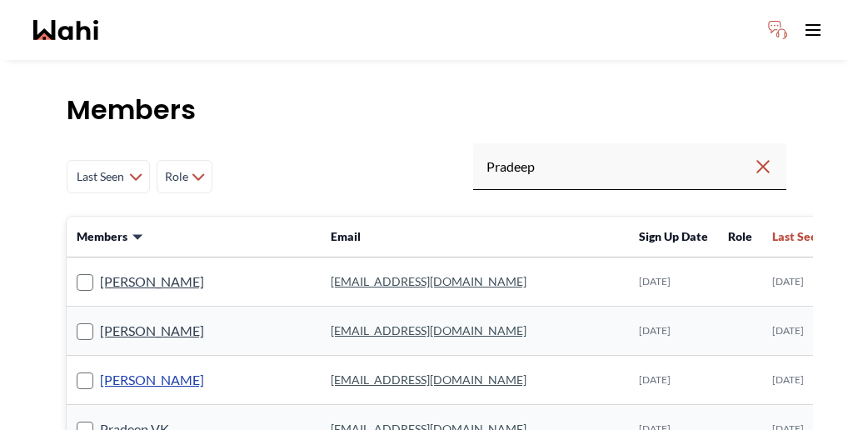
click at [147, 369] on link "[PERSON_NAME]" at bounding box center [152, 380] width 104 height 22
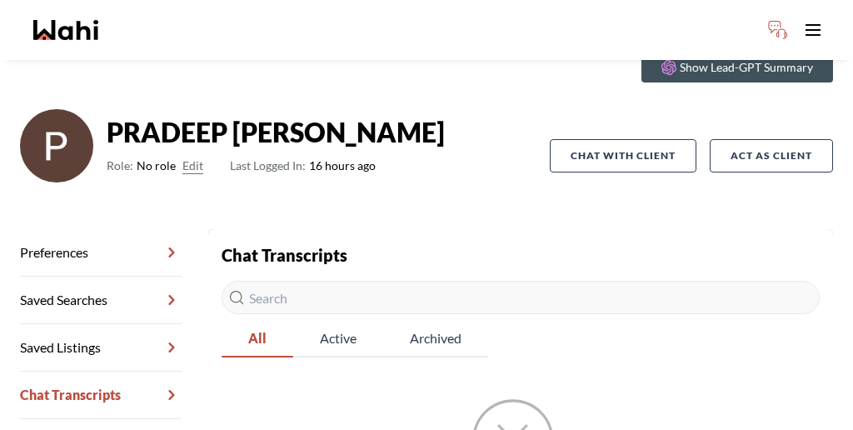
scroll to position [80, 0]
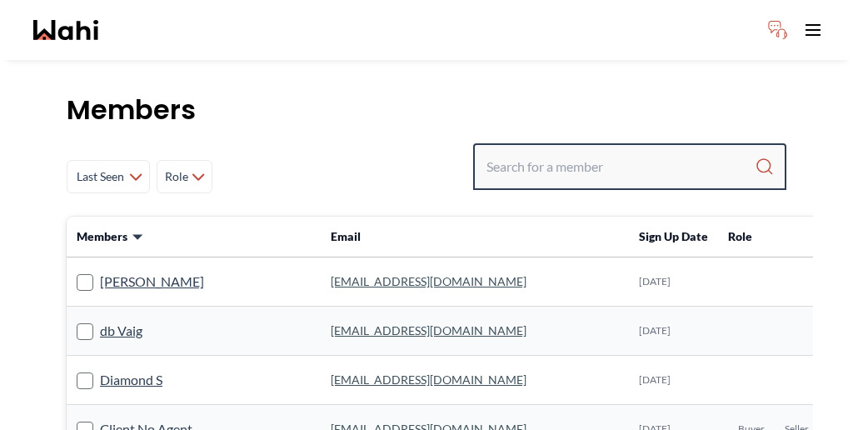
click at [591, 152] on input "Search input" at bounding box center [620, 167] width 268 height 30
paste input "[EMAIL_ADDRESS][DOMAIN_NAME]"
type input "saadatyasrebi@icloud.com"
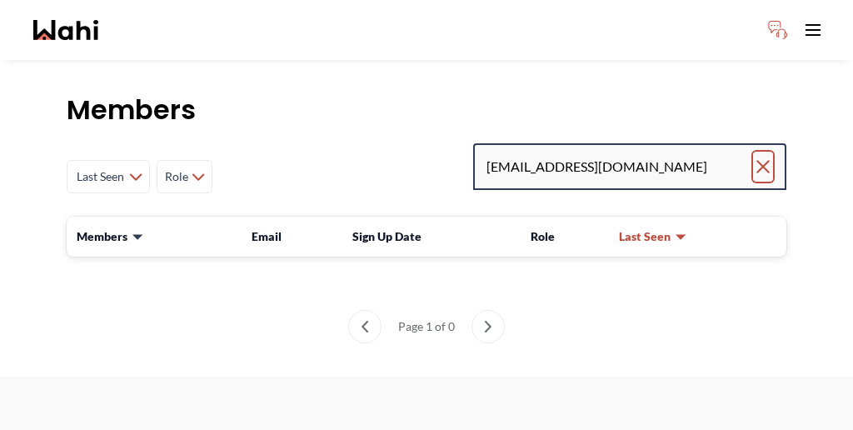
click at [769, 161] on icon "Clear search" at bounding box center [763, 167] width 12 height 12
